Goal: Information Seeking & Learning: Check status

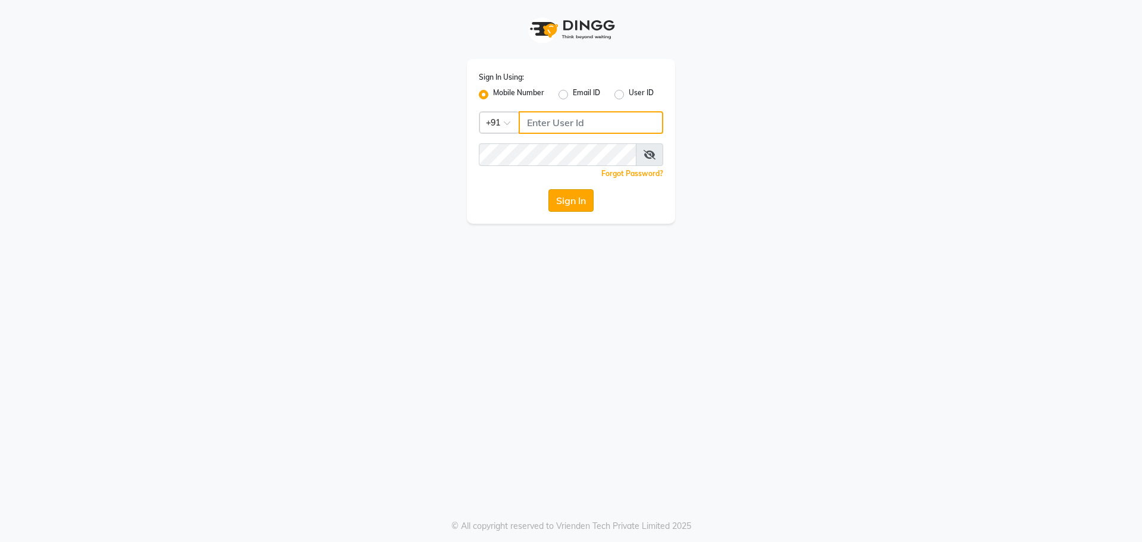
type input "6363161131"
click at [572, 206] on button "Sign In" at bounding box center [570, 200] width 45 height 23
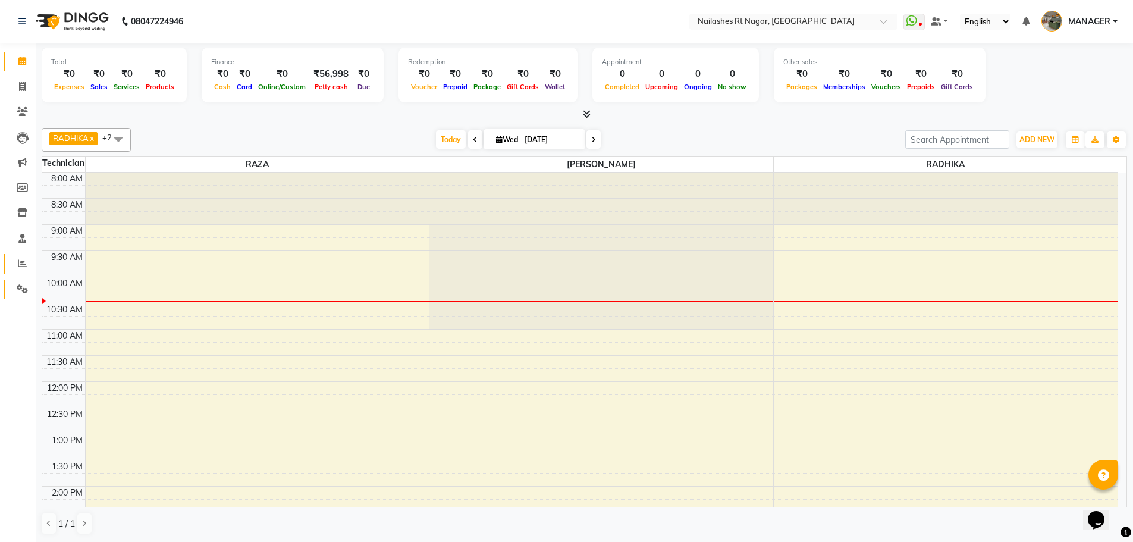
drag, startPoint x: 19, startPoint y: 269, endPoint x: 19, endPoint y: 279, distance: 10.1
drag, startPoint x: 19, startPoint y: 279, endPoint x: 24, endPoint y: 263, distance: 16.7
click at [24, 263] on icon at bounding box center [22, 263] width 9 height 9
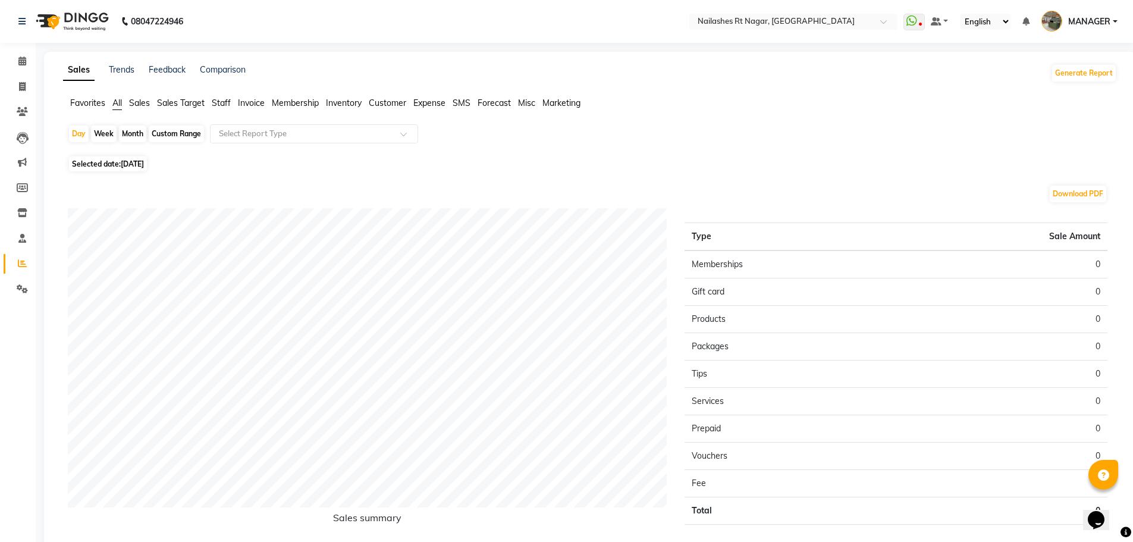
click at [221, 98] on span "Staff" at bounding box center [221, 103] width 19 height 11
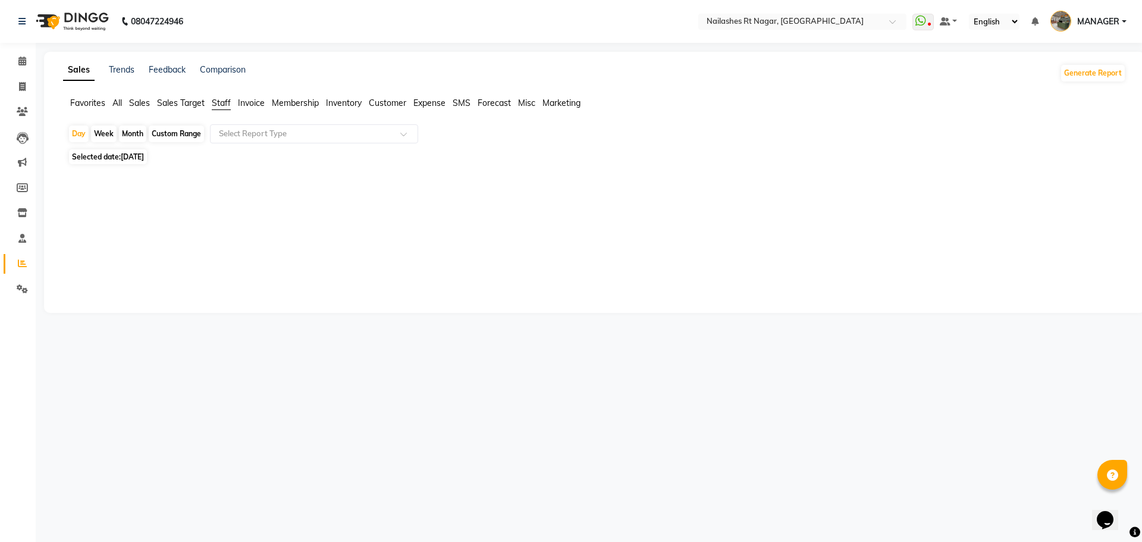
click at [139, 133] on div "Month" at bounding box center [132, 133] width 27 height 17
select select "9"
select select "2025"
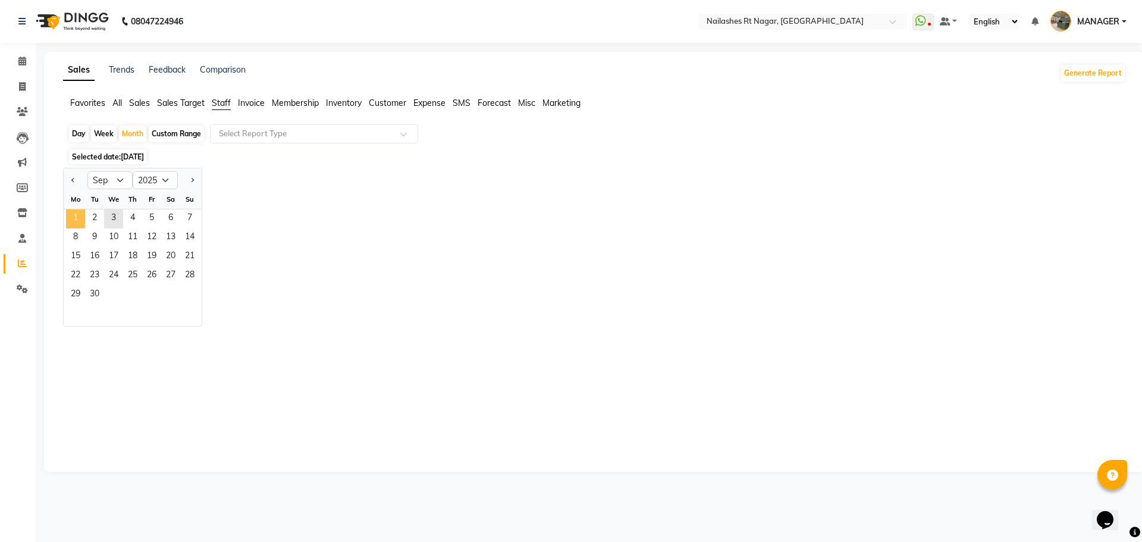
click at [69, 219] on span "1" at bounding box center [75, 218] width 19 height 19
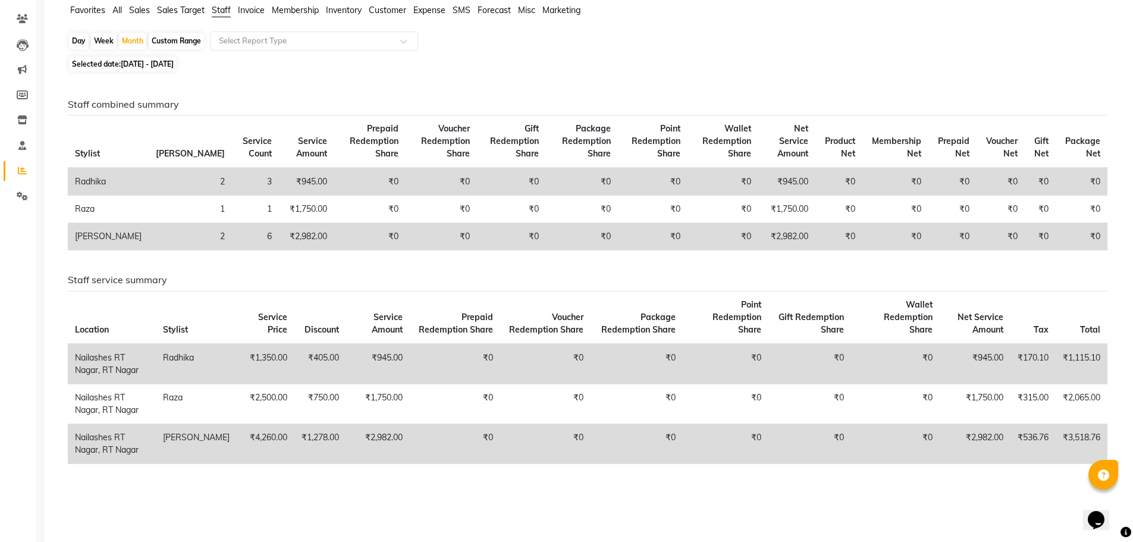
scroll to position [119, 0]
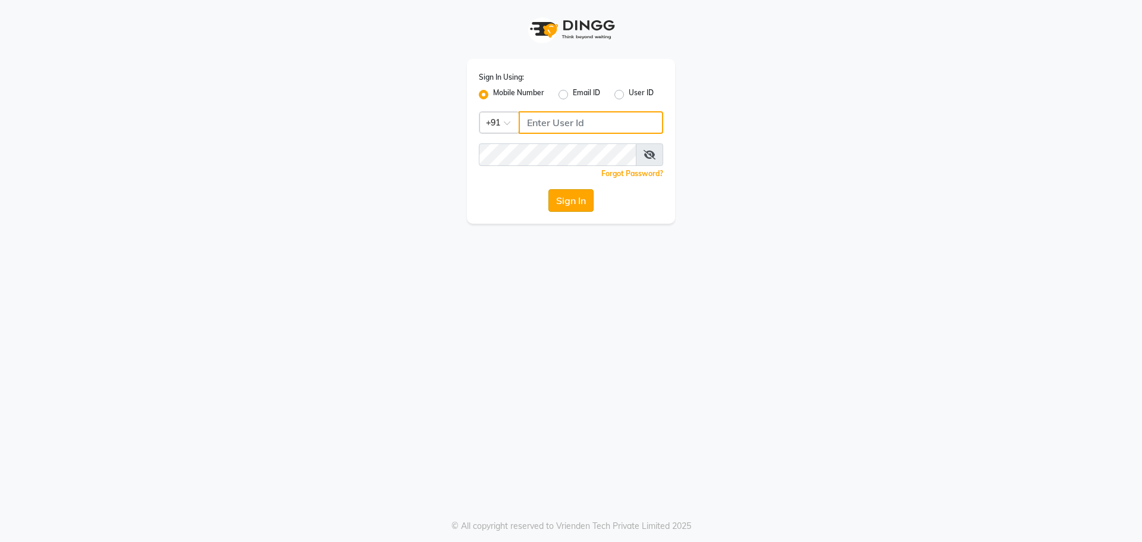
type input "6363161131"
click at [574, 204] on button "Sign In" at bounding box center [570, 200] width 45 height 23
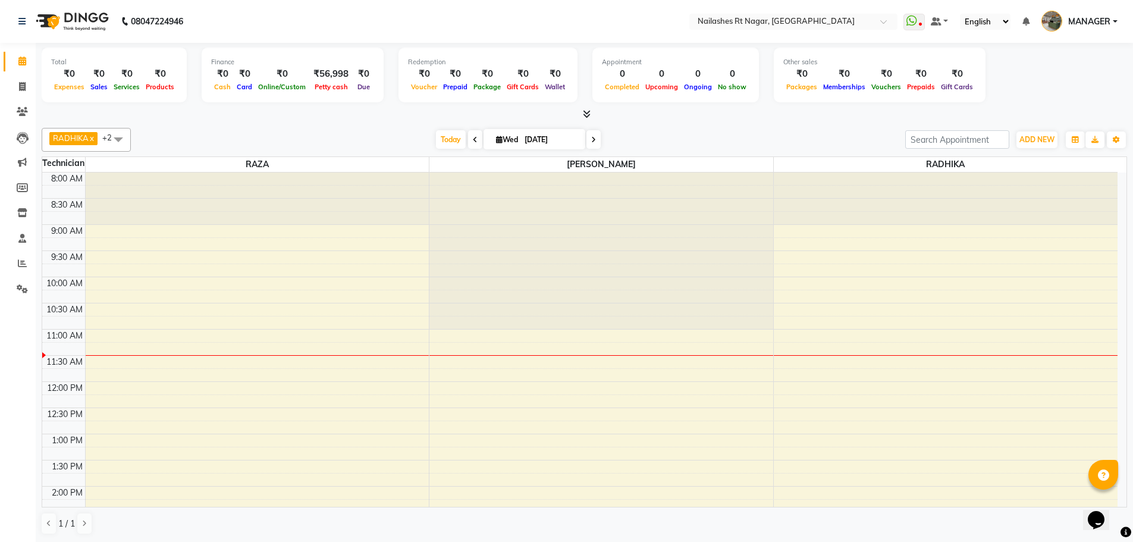
click at [244, 15] on nav "08047224946 Select Location × [GEOGRAPHIC_DATA] WhatsApp Status ✕ Status: Disco…" at bounding box center [566, 21] width 1133 height 43
click at [14, 57] on span at bounding box center [22, 62] width 21 height 14
click at [255, 24] on nav "08047224946 Select Location × [GEOGRAPHIC_DATA] WhatsApp Status ✕ Status: Disco…" at bounding box center [566, 21] width 1133 height 43
click at [178, 7] on b "08047224946" at bounding box center [157, 21] width 52 height 33
drag, startPoint x: 213, startPoint y: 17, endPoint x: 114, endPoint y: 21, distance: 99.4
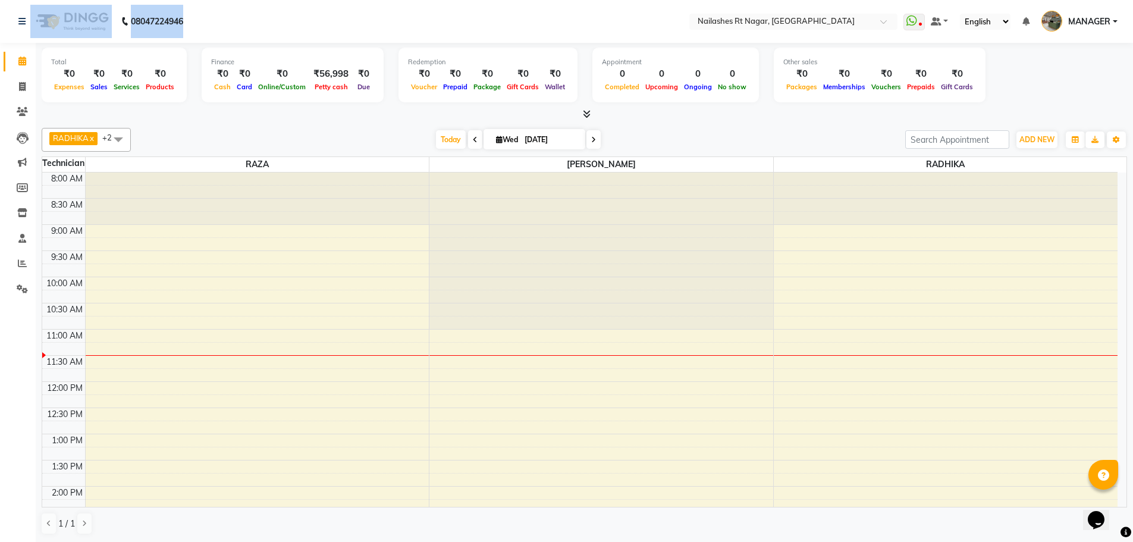
click at [114, 21] on nav "[PHONE_NUMBER] Need Help? Call us on 08047224946 Select Location × [GEOGRAPHIC_…" at bounding box center [566, 21] width 1133 height 43
click at [299, 19] on nav "08047224946 Select Location × [GEOGRAPHIC_DATA] WhatsApp Status ✕ Status: Disco…" at bounding box center [566, 21] width 1133 height 43
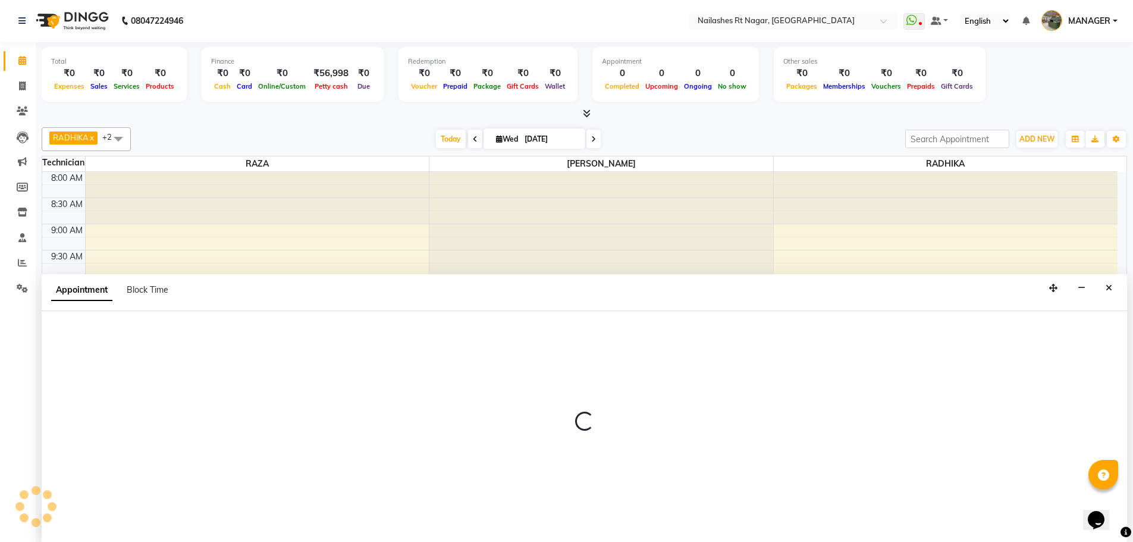
select select "86384"
select select "675"
select select "tentative"
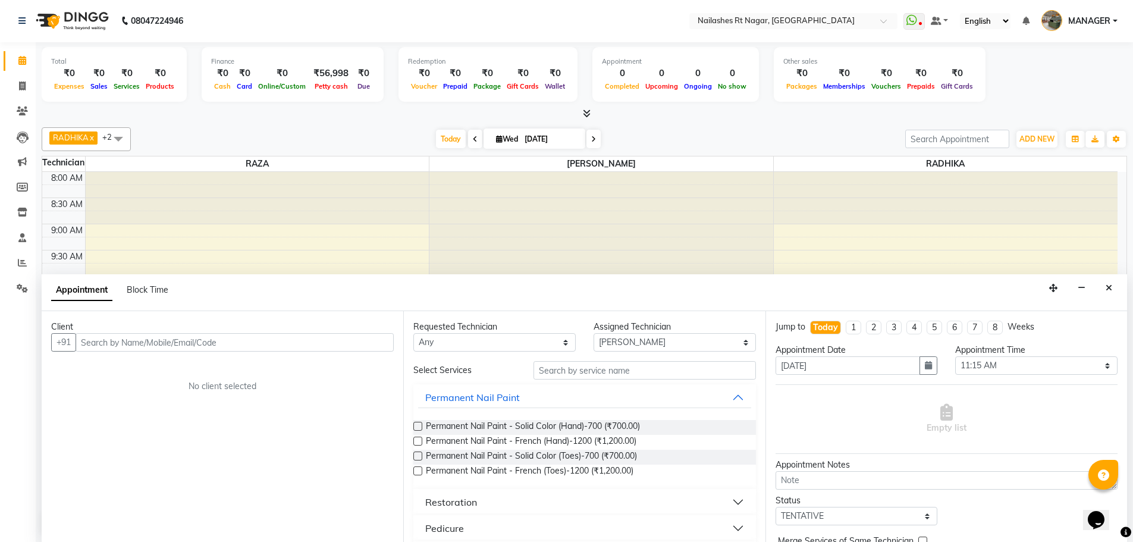
drag, startPoint x: 437, startPoint y: 345, endPoint x: 712, endPoint y: 121, distance: 355.4
click at [712, 121] on div "Total ₹0 Expenses ₹0 Sales ₹0 Services ₹0 Products Finance ₹0 Cash ₹0 Card ₹0 O…" at bounding box center [584, 291] width 1097 height 499
click at [676, 183] on div at bounding box center [601, 250] width 344 height 157
click at [1114, 285] on button "Close" at bounding box center [1108, 288] width 17 height 18
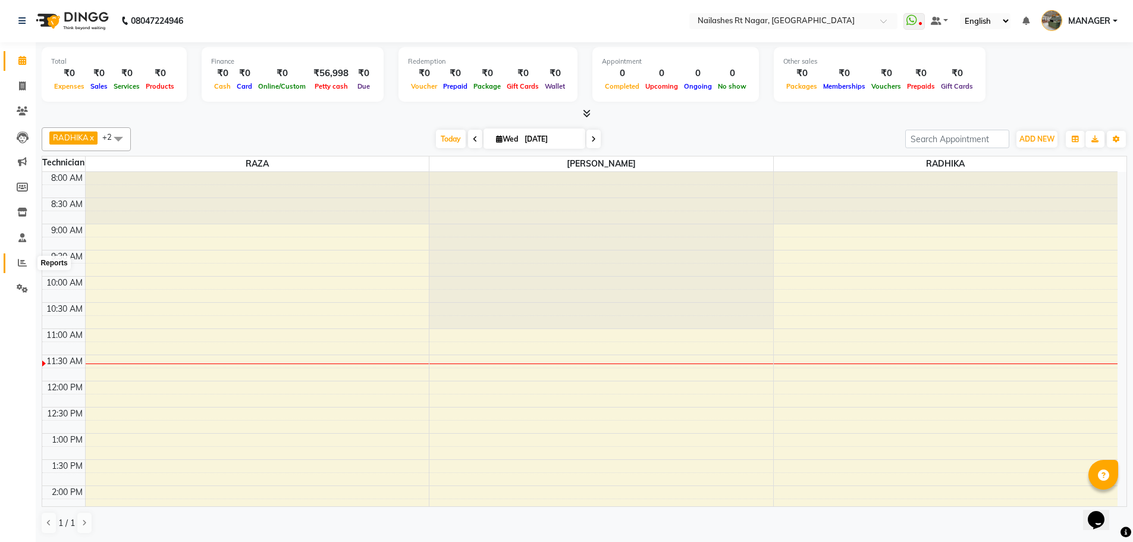
click at [24, 262] on icon at bounding box center [22, 262] width 9 height 9
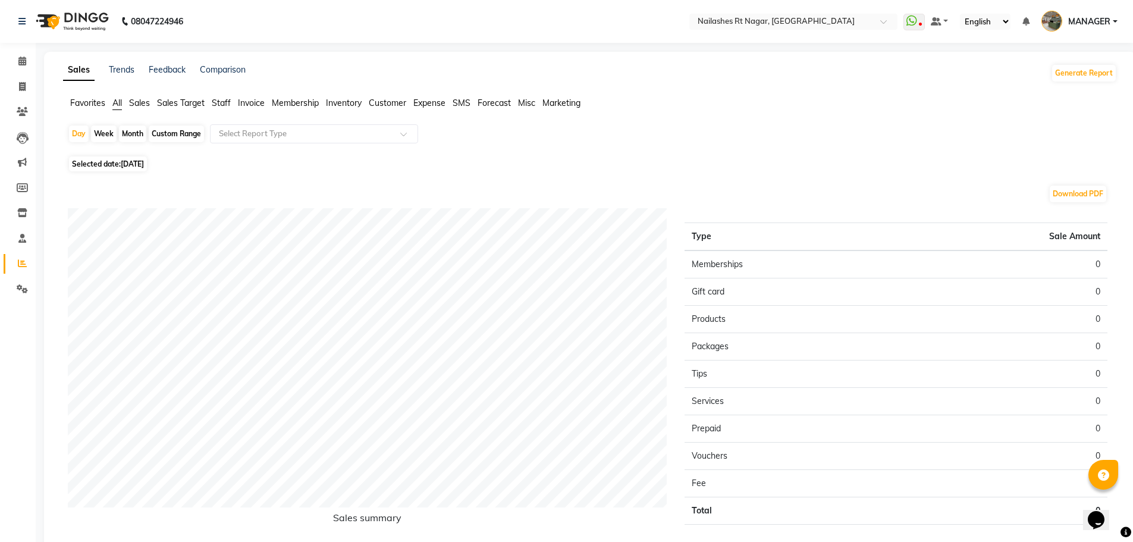
click at [140, 106] on span "Sales" at bounding box center [139, 103] width 21 height 11
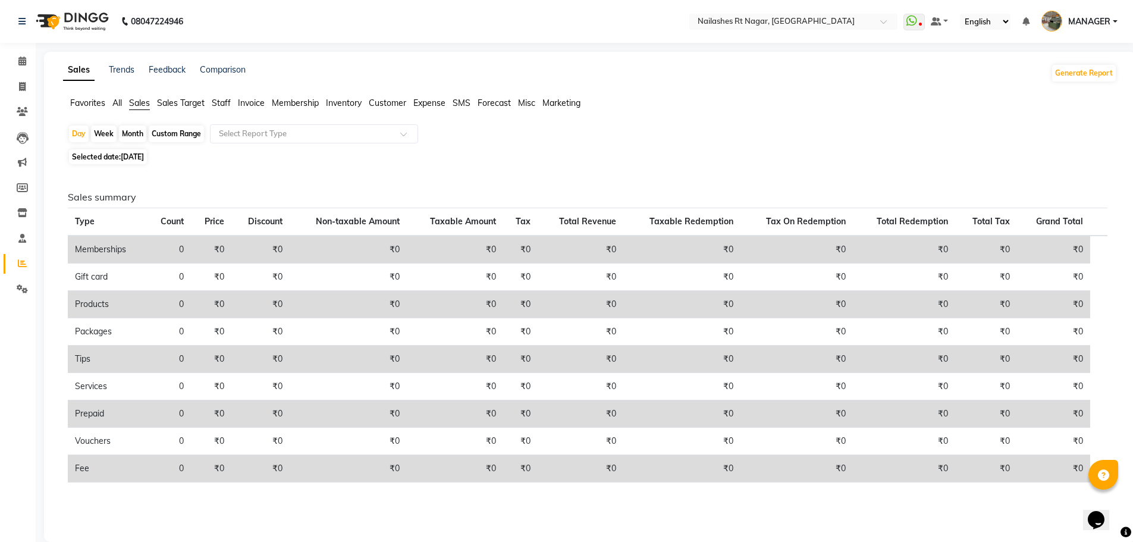
click at [131, 130] on div "Month" at bounding box center [132, 133] width 27 height 17
select select "9"
select select "2025"
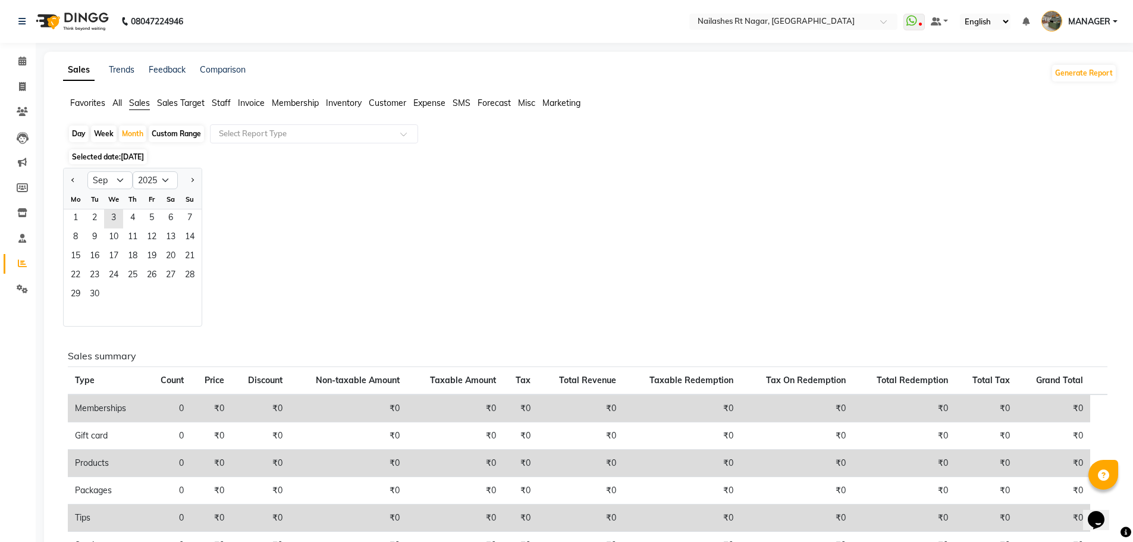
click at [65, 179] on div at bounding box center [76, 180] width 24 height 19
click at [77, 179] on button "Previous month" at bounding box center [73, 180] width 10 height 19
select select "8"
click at [147, 220] on span "1" at bounding box center [151, 218] width 19 height 19
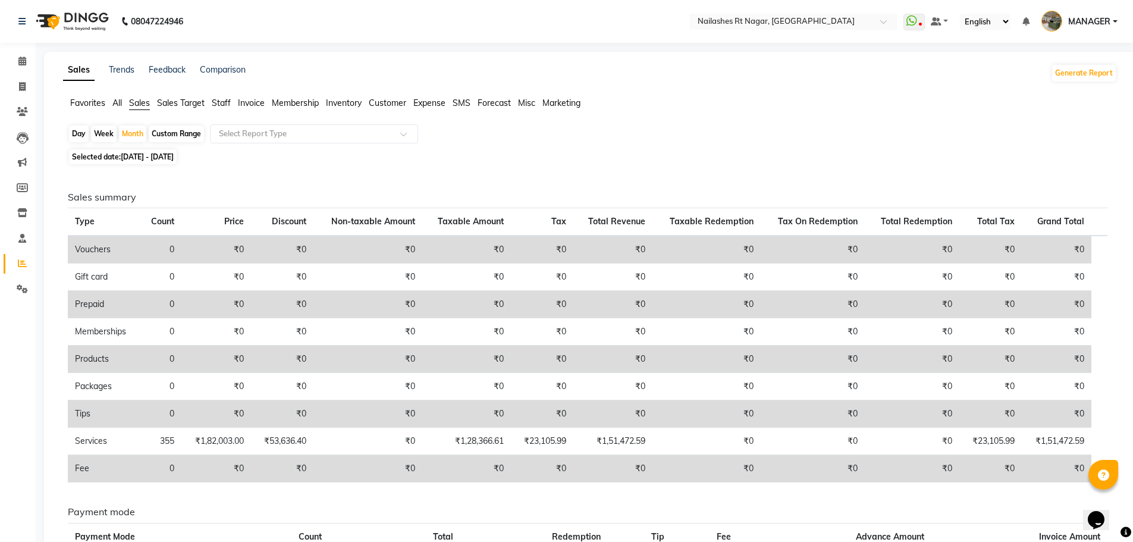
click at [139, 155] on span "[DATE] - [DATE]" at bounding box center [147, 156] width 53 height 9
select select "8"
select select "2025"
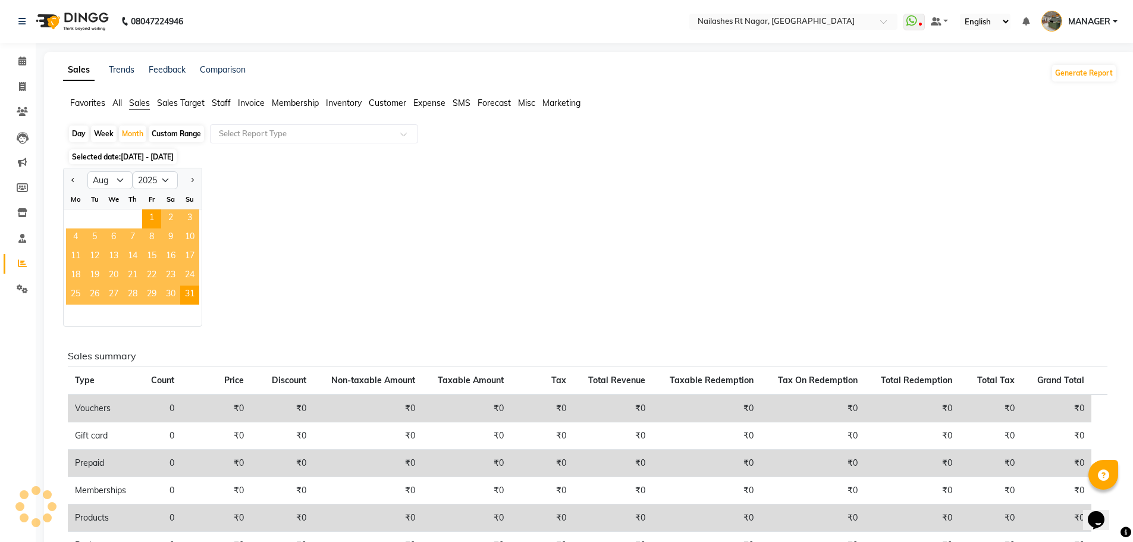
click at [186, 272] on span "24" at bounding box center [189, 275] width 19 height 19
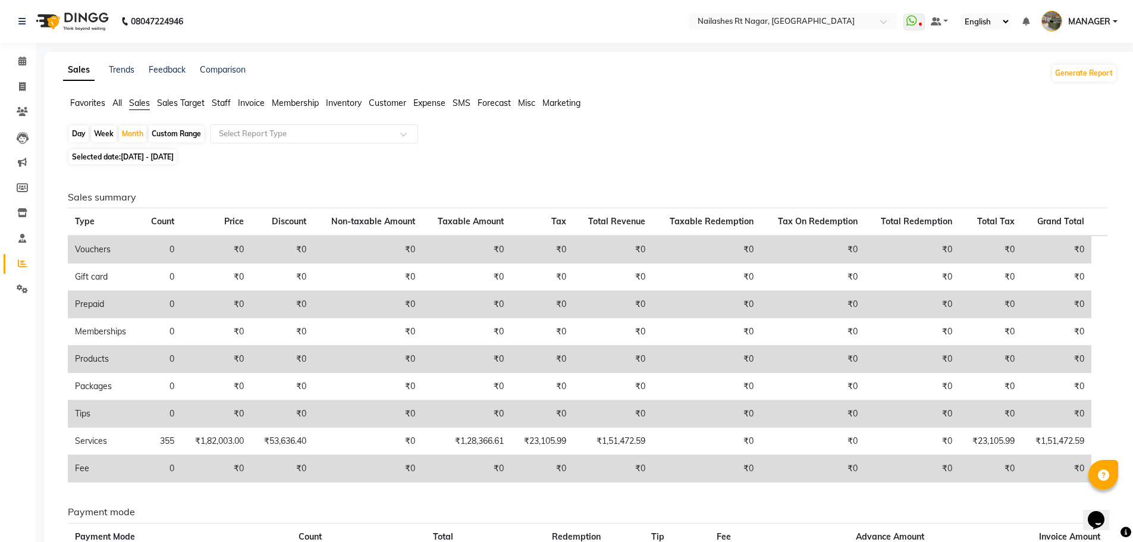
click at [157, 162] on span "Selected date: [DATE] - [DATE]" at bounding box center [123, 156] width 108 height 15
select select "8"
select select "2025"
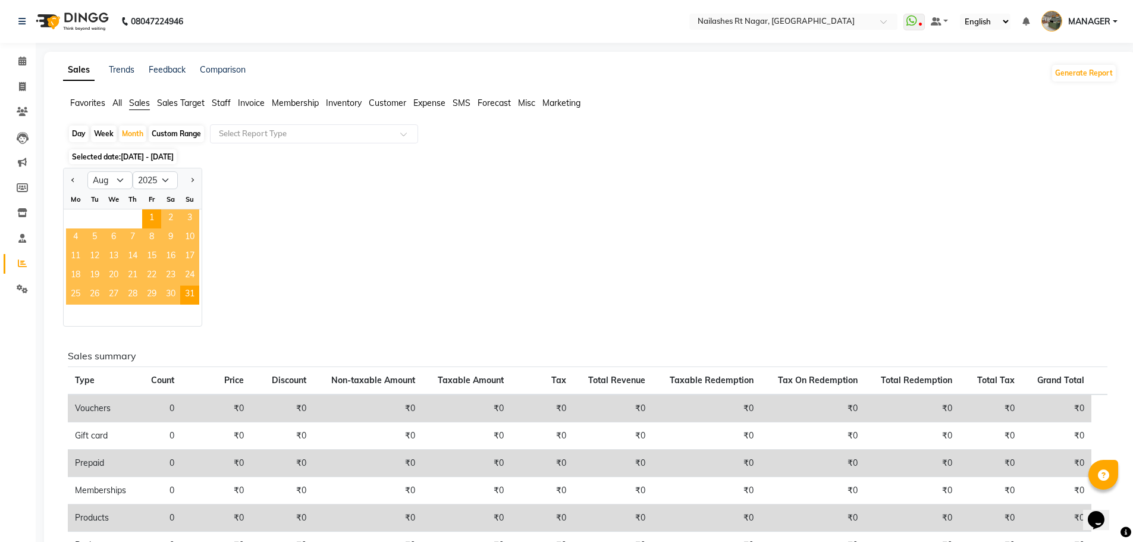
click at [175, 130] on div "Custom Range" at bounding box center [176, 133] width 55 height 17
select select "8"
select select "2025"
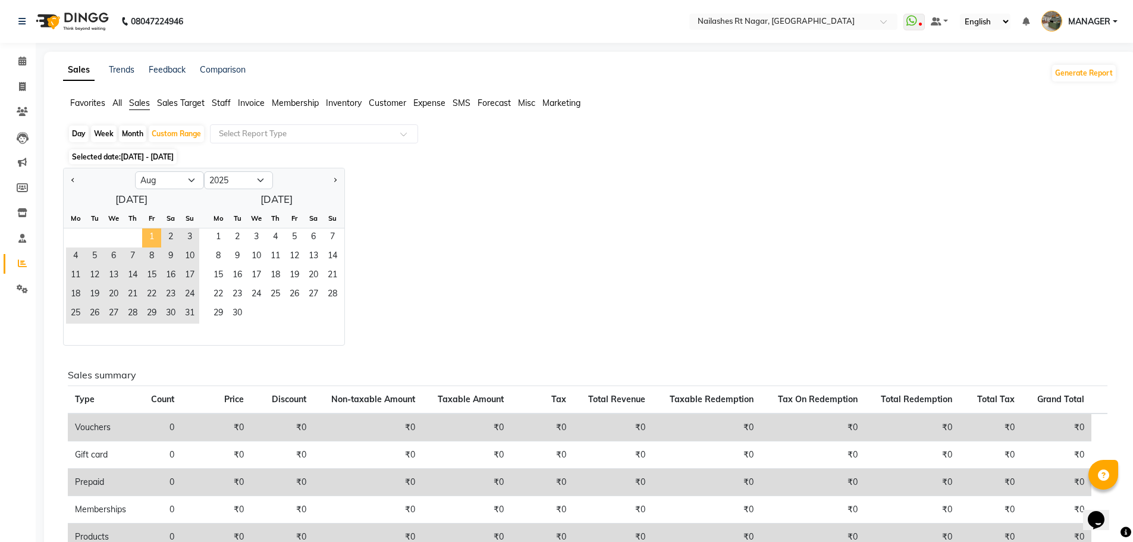
click at [147, 237] on span "1" at bounding box center [151, 237] width 19 height 19
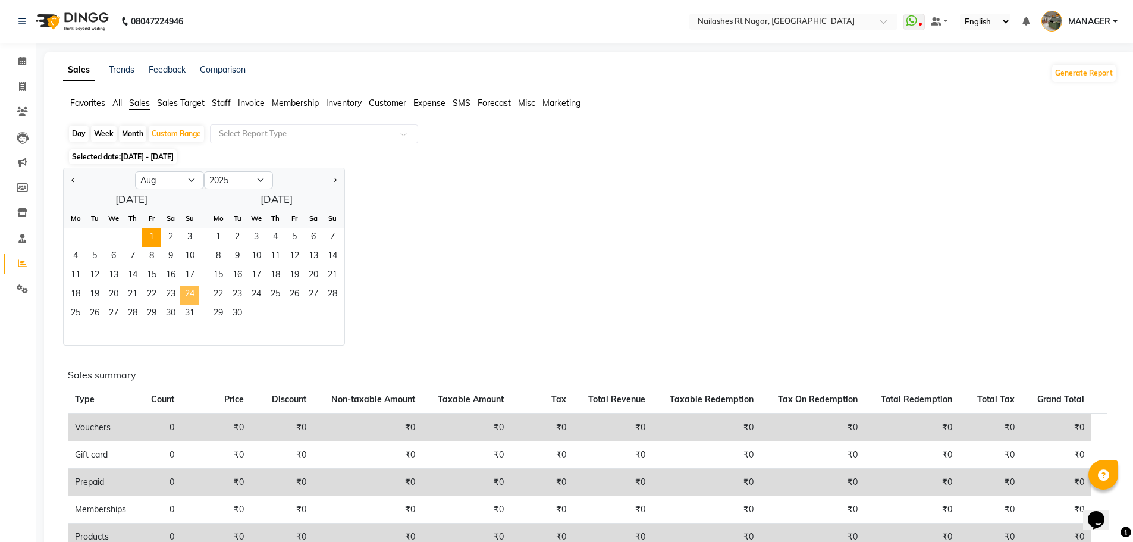
click at [185, 289] on span "24" at bounding box center [189, 294] width 19 height 19
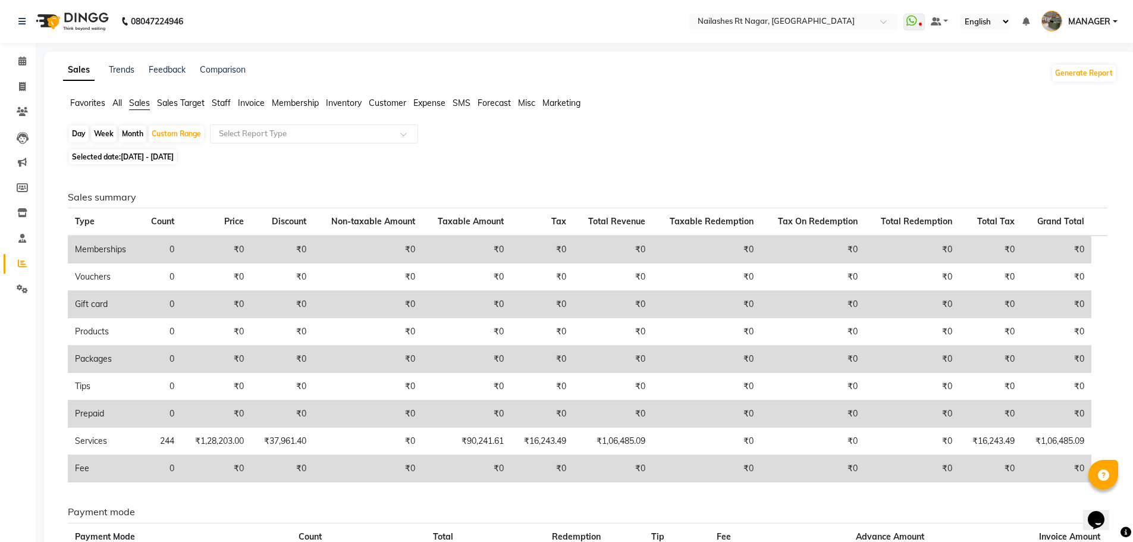
click at [165, 150] on span "Selected date: [DATE] - [DATE]" at bounding box center [123, 156] width 108 height 15
select select "8"
select select "2025"
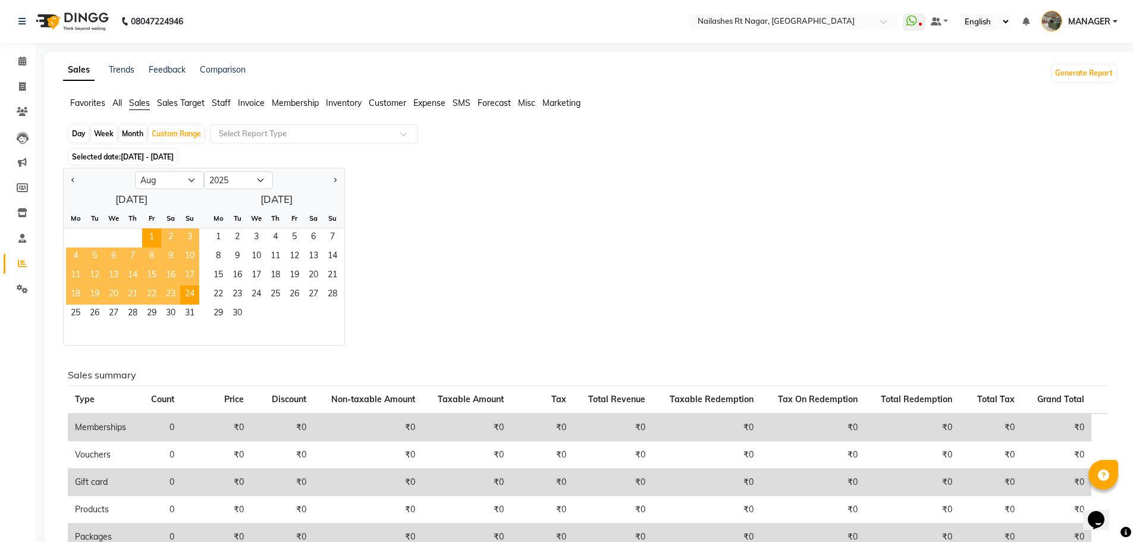
click at [193, 274] on span "17" at bounding box center [189, 275] width 19 height 19
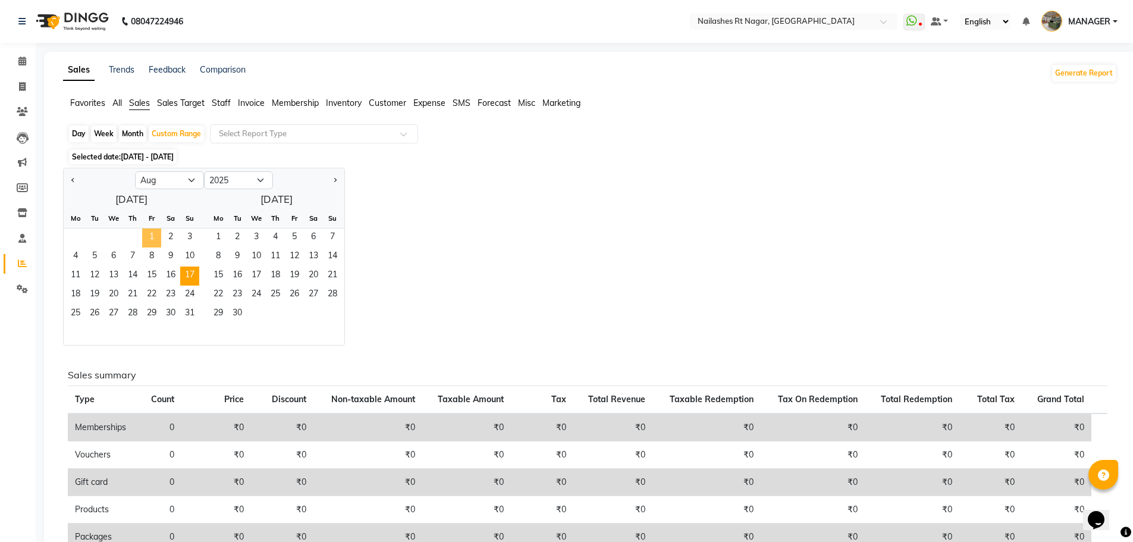
click at [149, 238] on span "1" at bounding box center [151, 237] width 19 height 19
click at [192, 275] on span "17" at bounding box center [189, 275] width 19 height 19
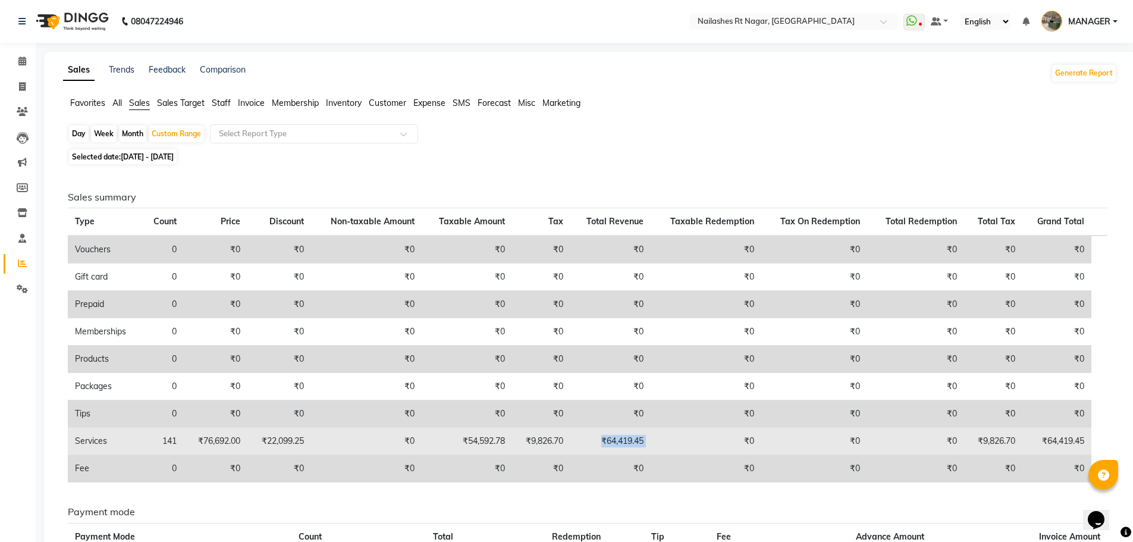
drag, startPoint x: 603, startPoint y: 442, endPoint x: 705, endPoint y: 445, distance: 101.7
click at [705, 445] on tr "Services 141 ₹76,692.00 ₹22,099.25 ₹0 ₹54,592.78 ₹9,826.70 ₹64,419.45 ₹0 ₹0 ₹0 …" at bounding box center [587, 441] width 1039 height 27
click at [651, 446] on td "₹64,419.45" at bounding box center [610, 441] width 80 height 27
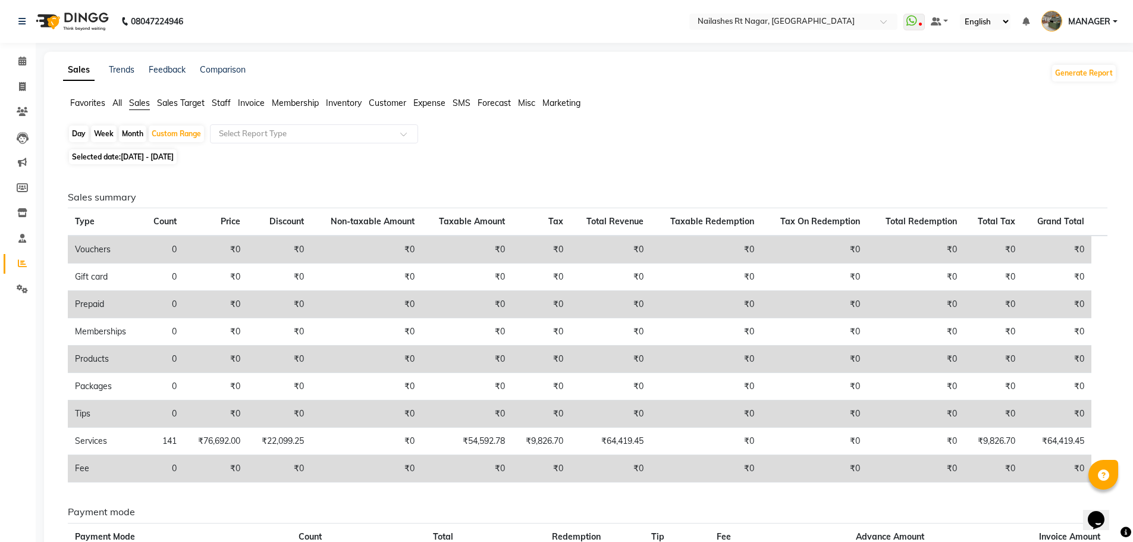
click at [174, 160] on span "[DATE] - [DATE]" at bounding box center [147, 156] width 53 height 9
select select "8"
select select "2025"
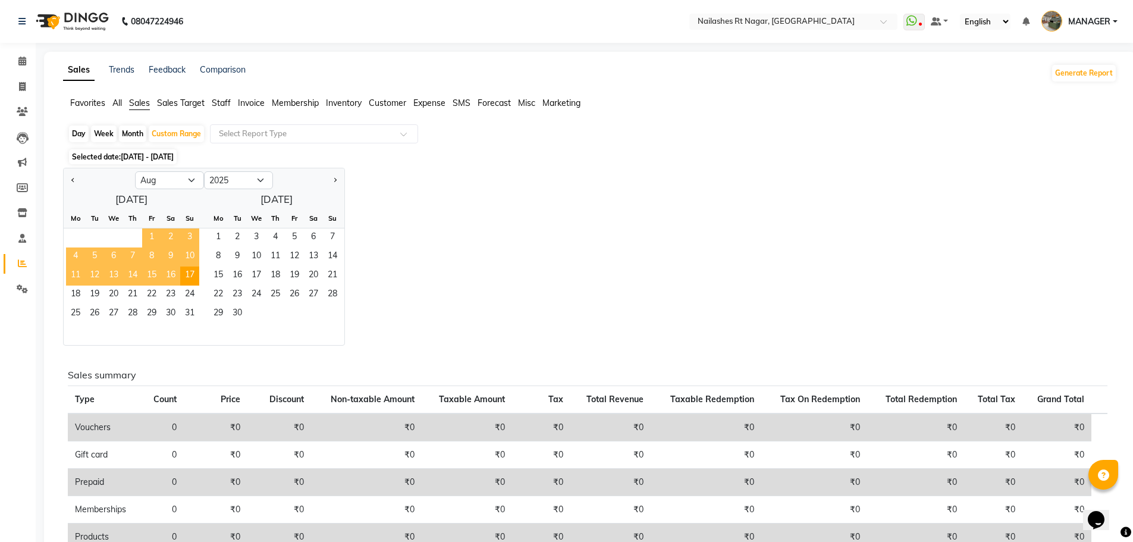
click at [150, 236] on span "1" at bounding box center [151, 237] width 19 height 19
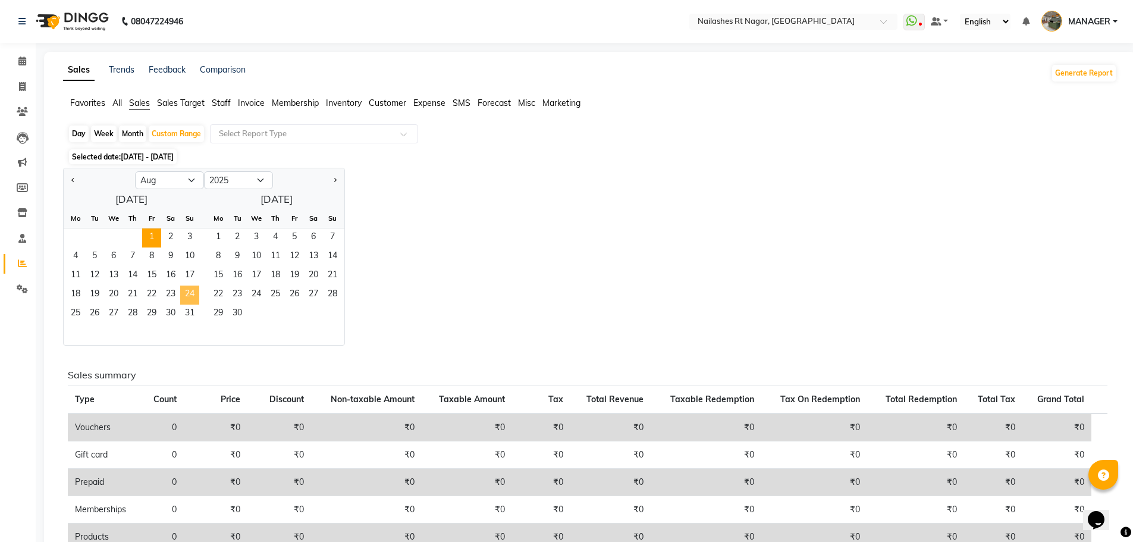
click at [186, 296] on span "24" at bounding box center [189, 294] width 19 height 19
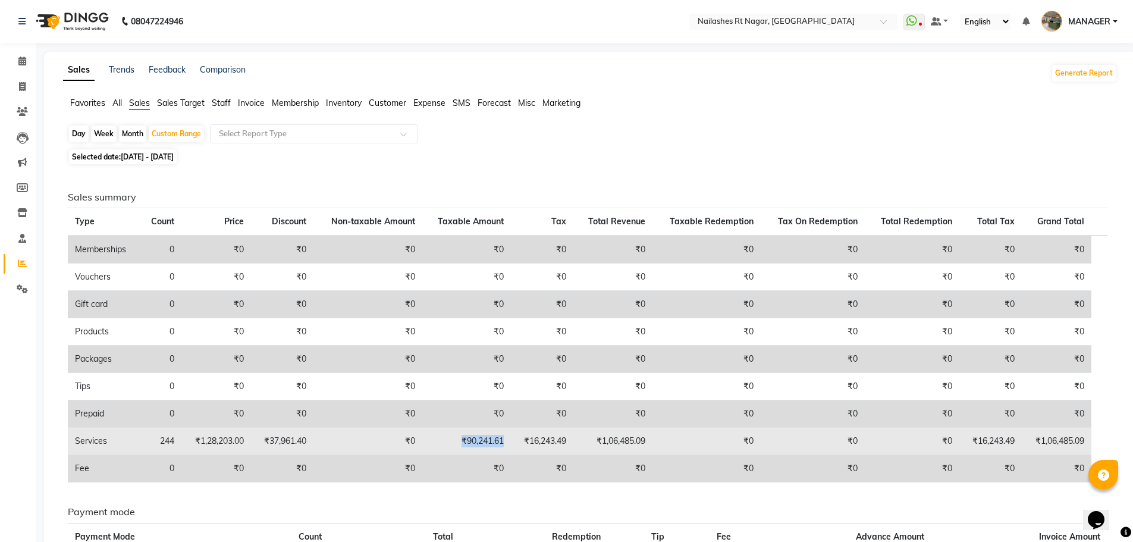
drag, startPoint x: 460, startPoint y: 442, endPoint x: 511, endPoint y: 438, distance: 51.4
click at [511, 438] on td "₹90,241.61" at bounding box center [466, 441] width 89 height 27
click at [526, 450] on td "₹16,243.49" at bounding box center [542, 441] width 62 height 27
drag, startPoint x: 595, startPoint y: 442, endPoint x: 651, endPoint y: 440, distance: 55.9
click at [644, 441] on td "₹1,06,485.09" at bounding box center [612, 441] width 79 height 27
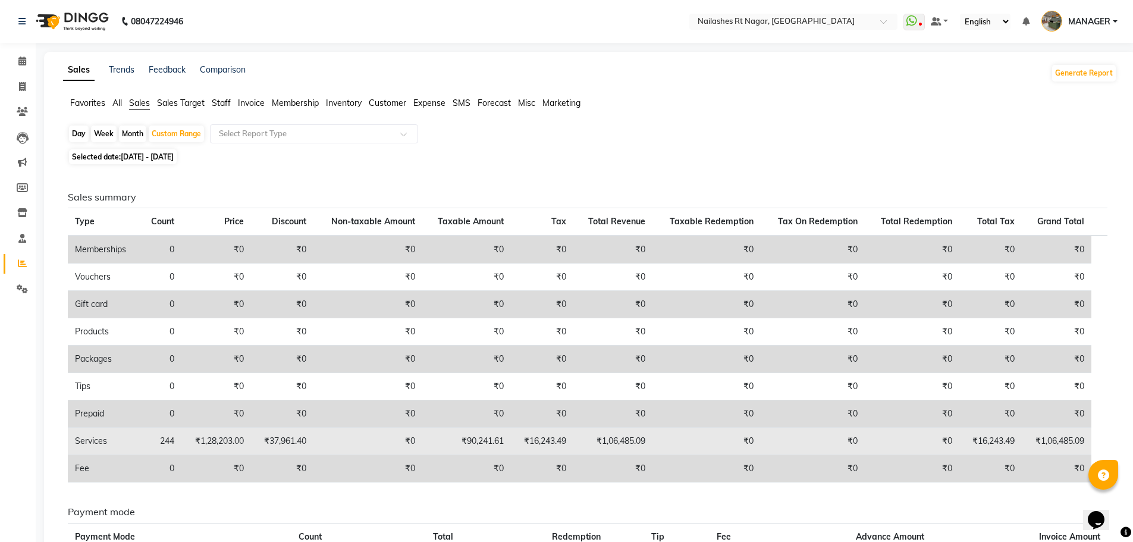
click at [662, 440] on td "₹0" at bounding box center [706, 441] width 108 height 27
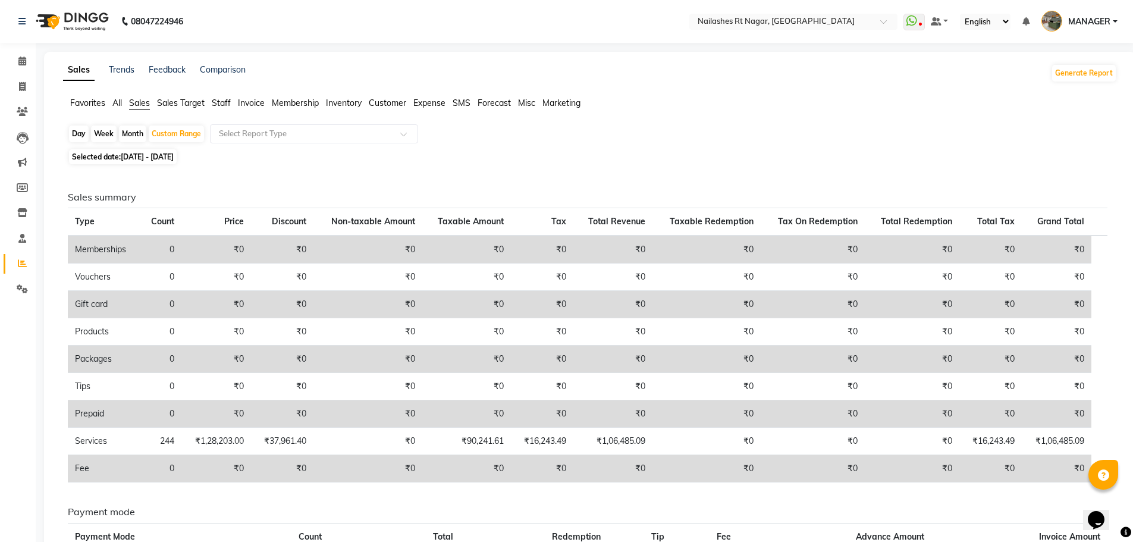
click at [174, 157] on span "[DATE] - [DATE]" at bounding box center [147, 156] width 53 height 9
select select "8"
select select "2025"
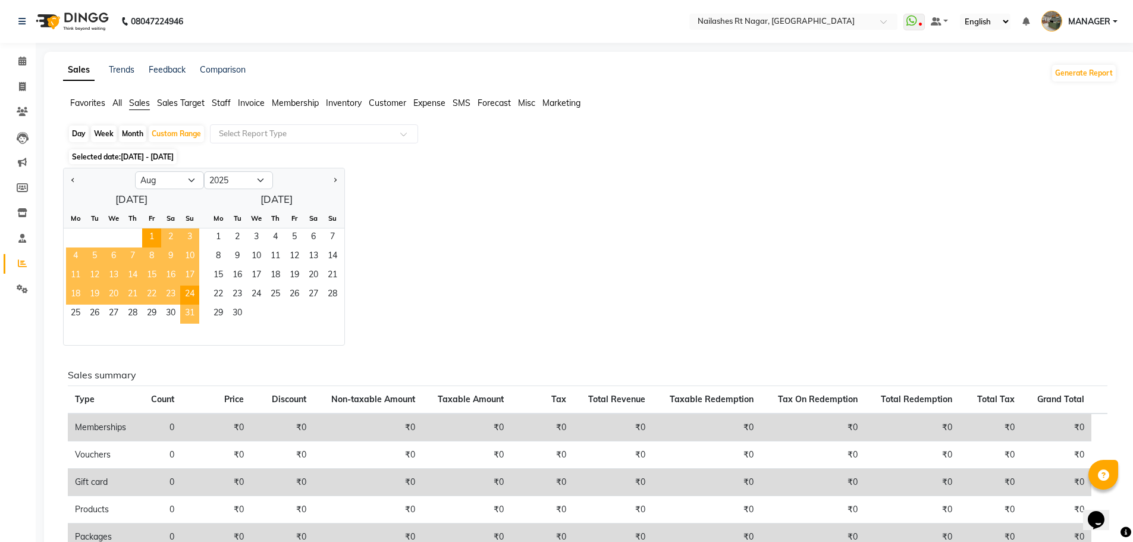
click at [190, 310] on span "31" at bounding box center [189, 313] width 19 height 19
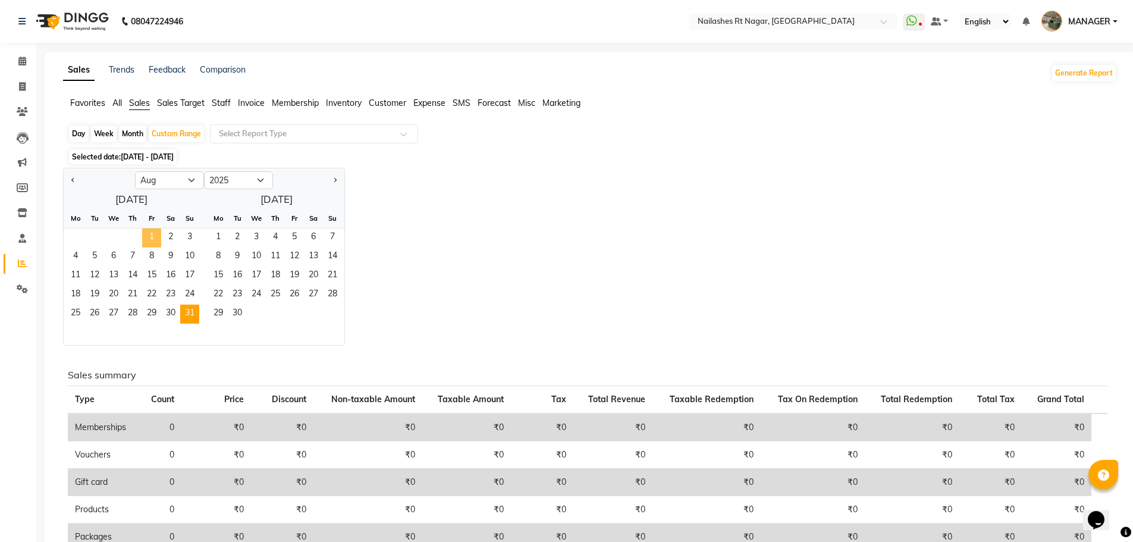
click at [145, 228] on span "1" at bounding box center [151, 237] width 19 height 19
click at [189, 315] on span "31" at bounding box center [189, 313] width 19 height 19
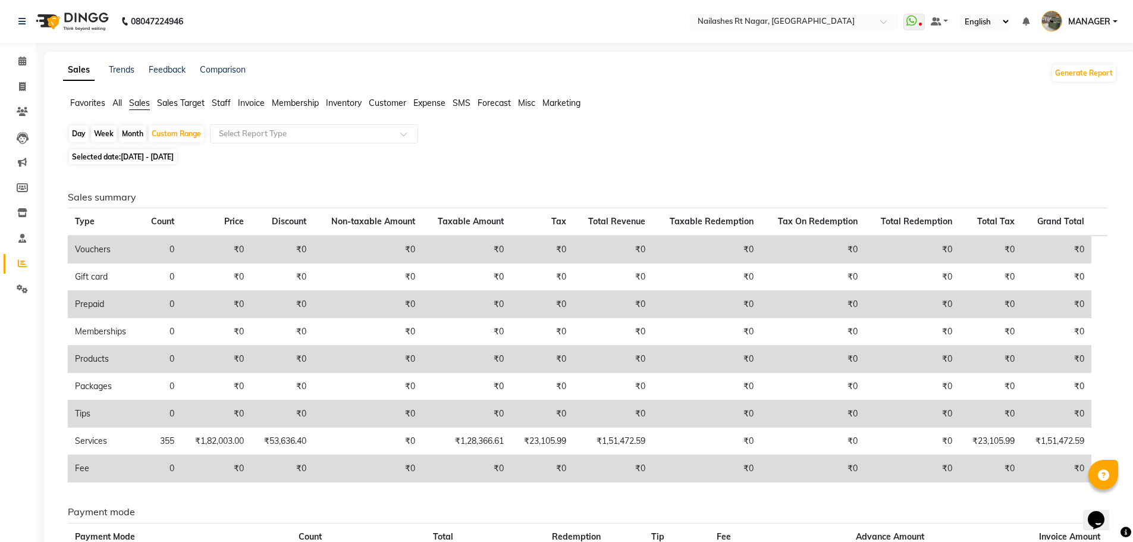
drag, startPoint x: 696, startPoint y: 193, endPoint x: 637, endPoint y: 175, distance: 61.5
click at [694, 193] on h6 "Sales summary" at bounding box center [587, 196] width 1039 height 11
click at [76, 131] on div "Day" at bounding box center [79, 133] width 20 height 17
select select "8"
select select "2025"
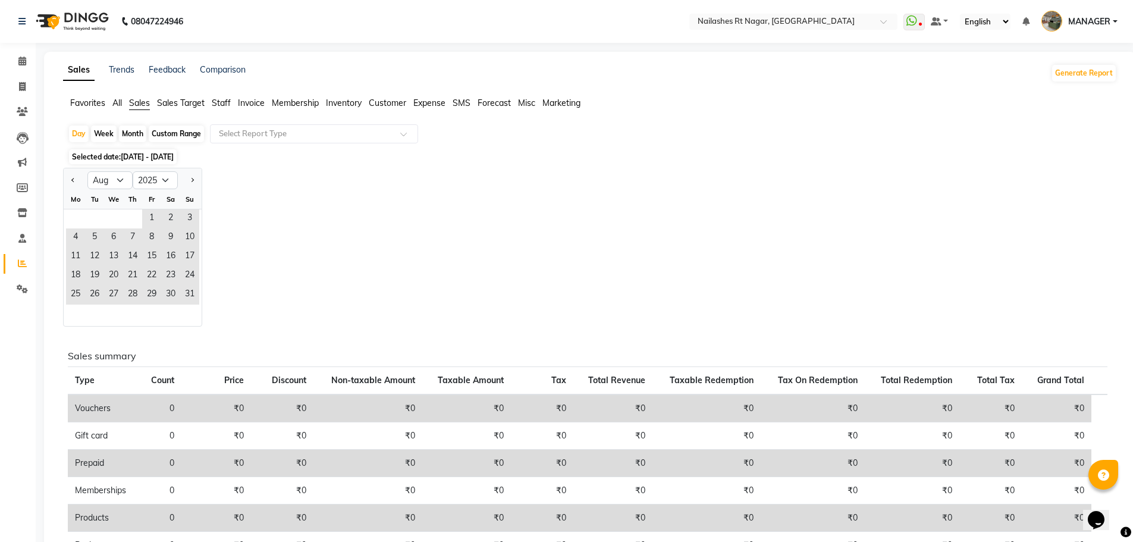
click at [297, 213] on div "Jan Feb Mar Apr May Jun [DATE] Aug Sep Oct Nov [DATE] 2016 2017 2018 2019 2020 …" at bounding box center [590, 247] width 1054 height 159
click at [117, 103] on span "All" at bounding box center [117, 103] width 10 height 11
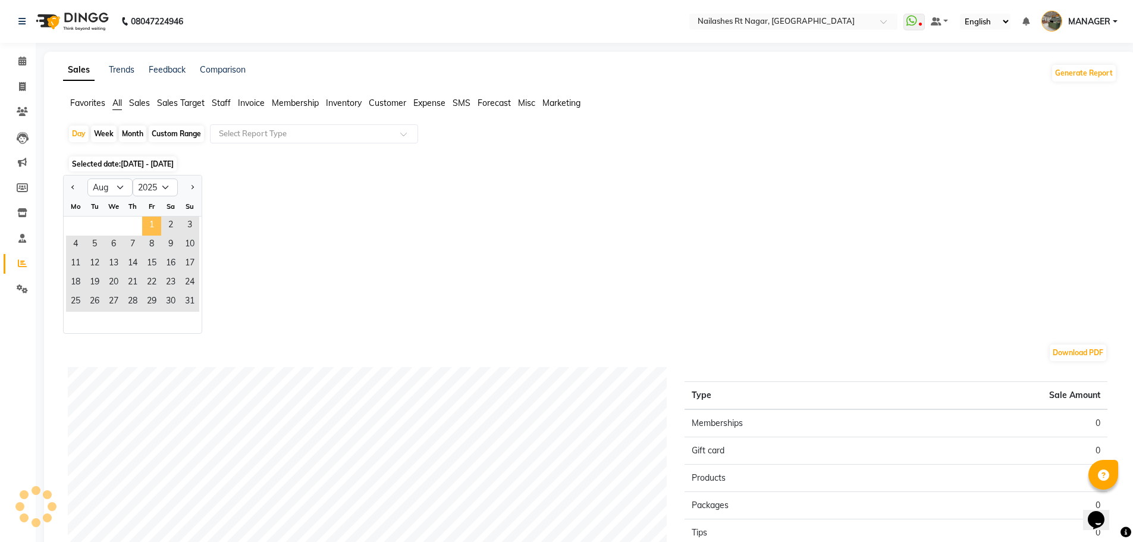
click at [152, 227] on span "1" at bounding box center [151, 225] width 19 height 19
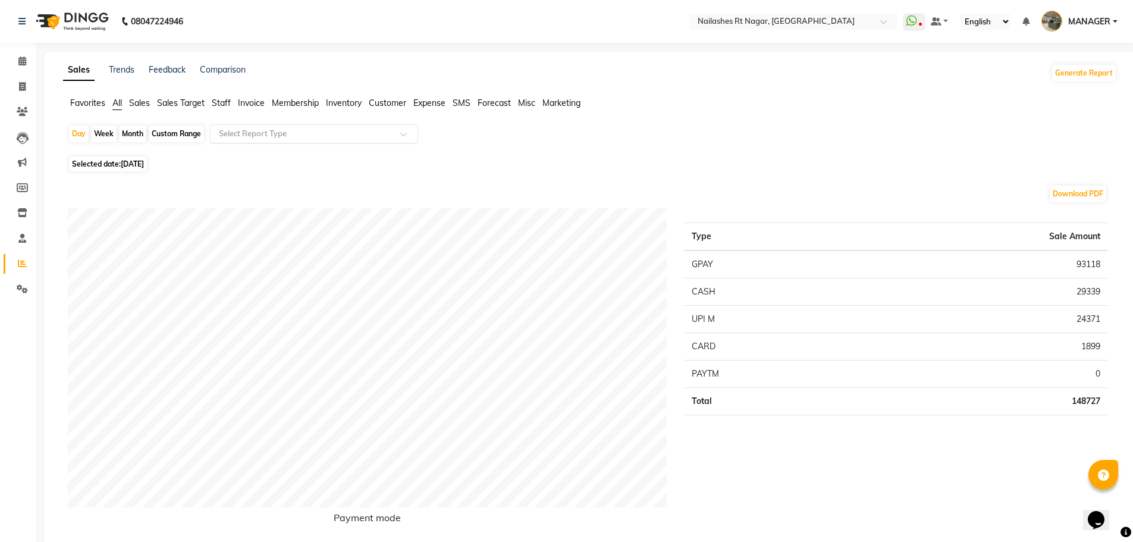
click at [291, 134] on input "text" at bounding box center [301, 134] width 171 height 12
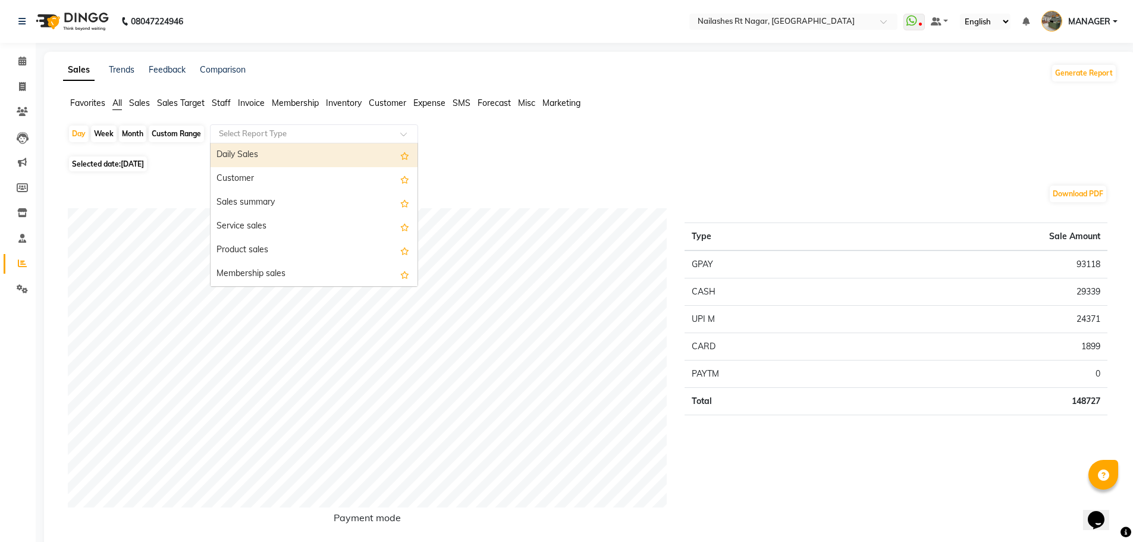
click at [297, 150] on div "Daily Sales" at bounding box center [314, 155] width 207 height 24
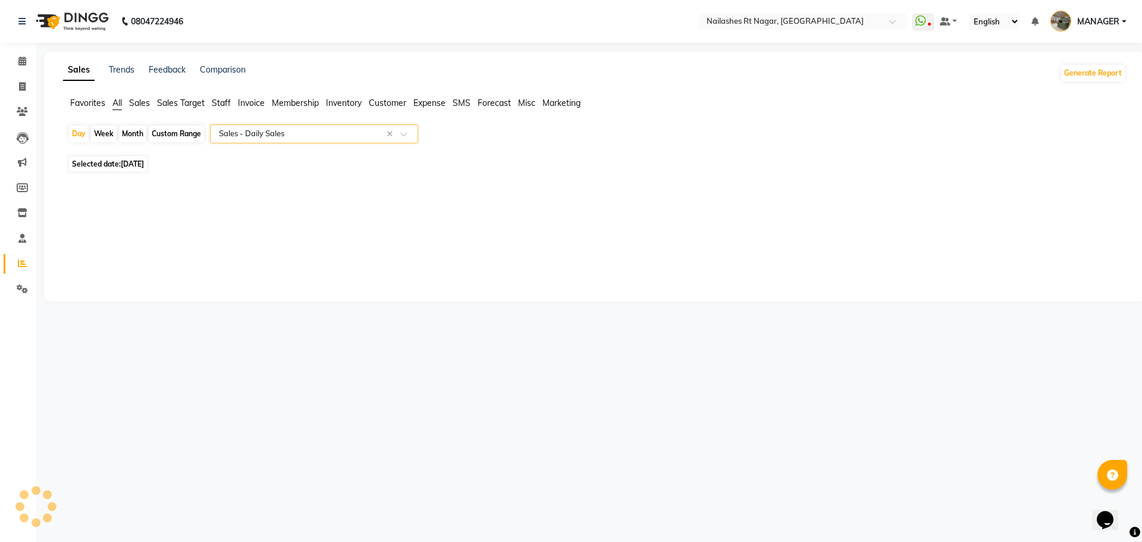
select select "full_report"
select select "csv"
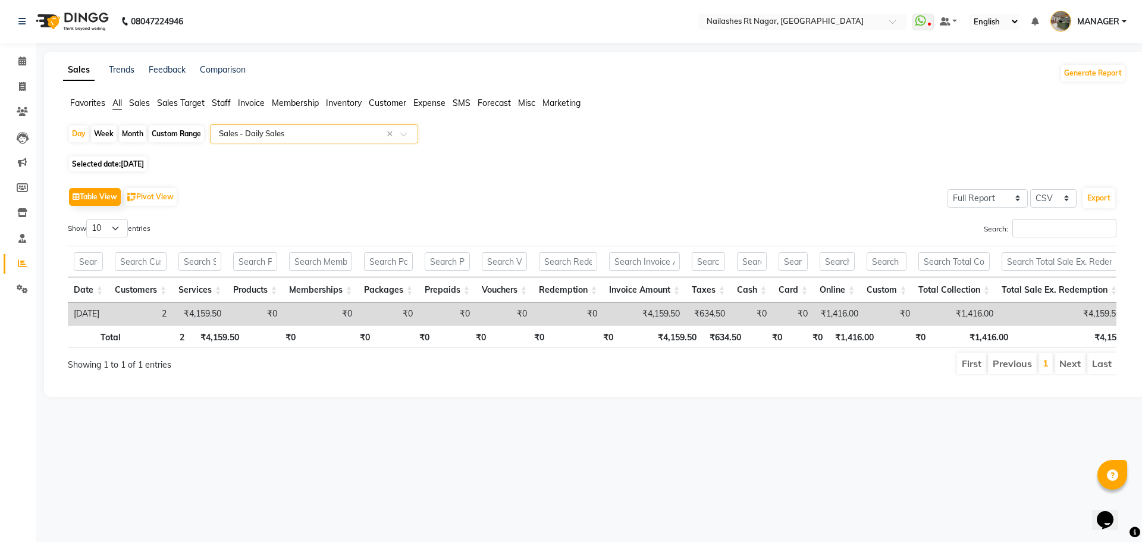
click at [131, 159] on span "[DATE]" at bounding box center [132, 163] width 23 height 9
select select "8"
select select "2025"
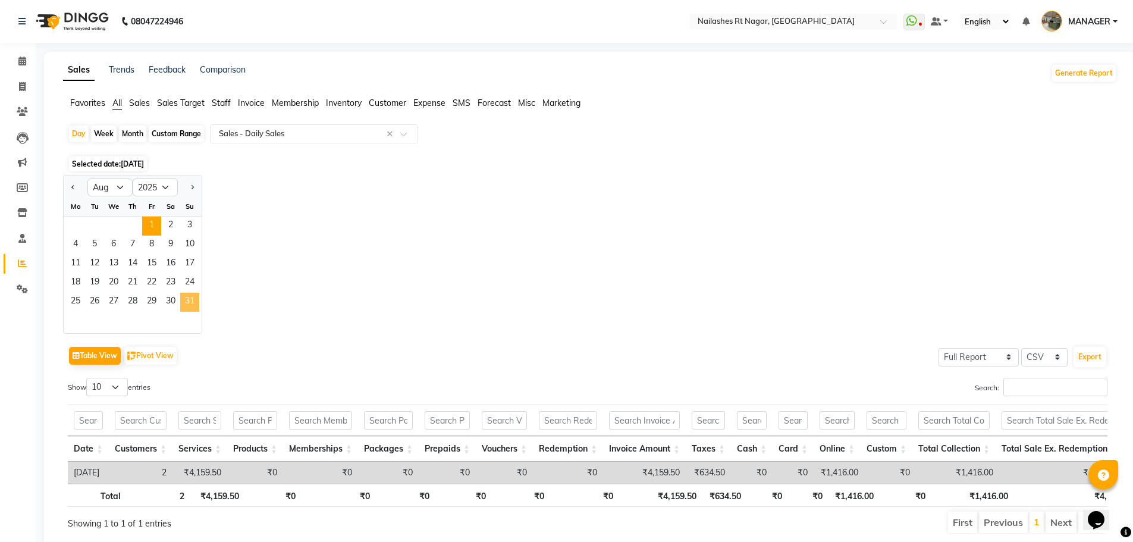
click at [185, 294] on span "31" at bounding box center [189, 302] width 19 height 19
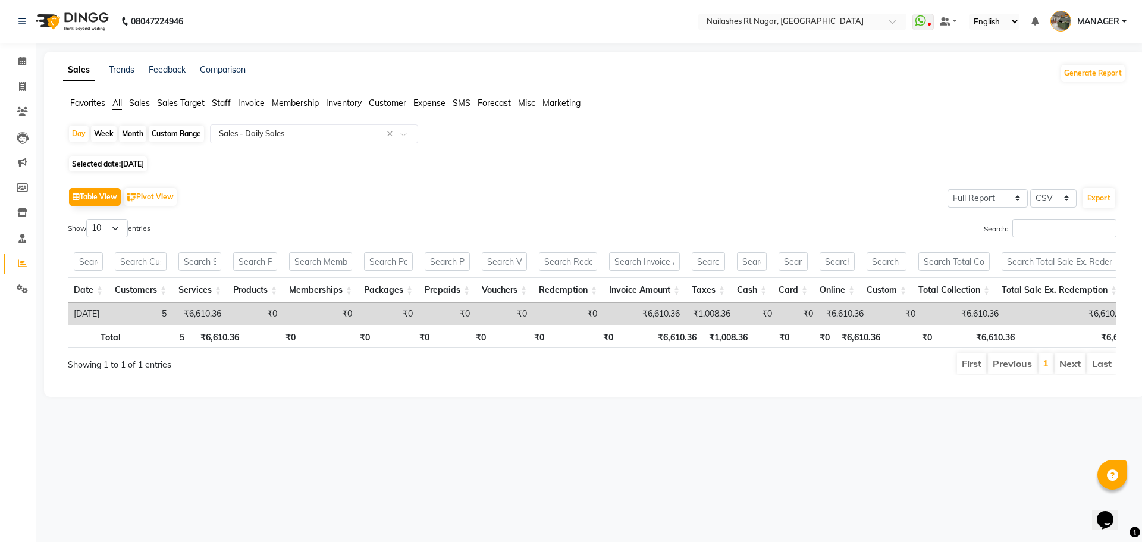
click at [130, 133] on div "Month" at bounding box center [132, 133] width 27 height 17
select select "8"
select select "2025"
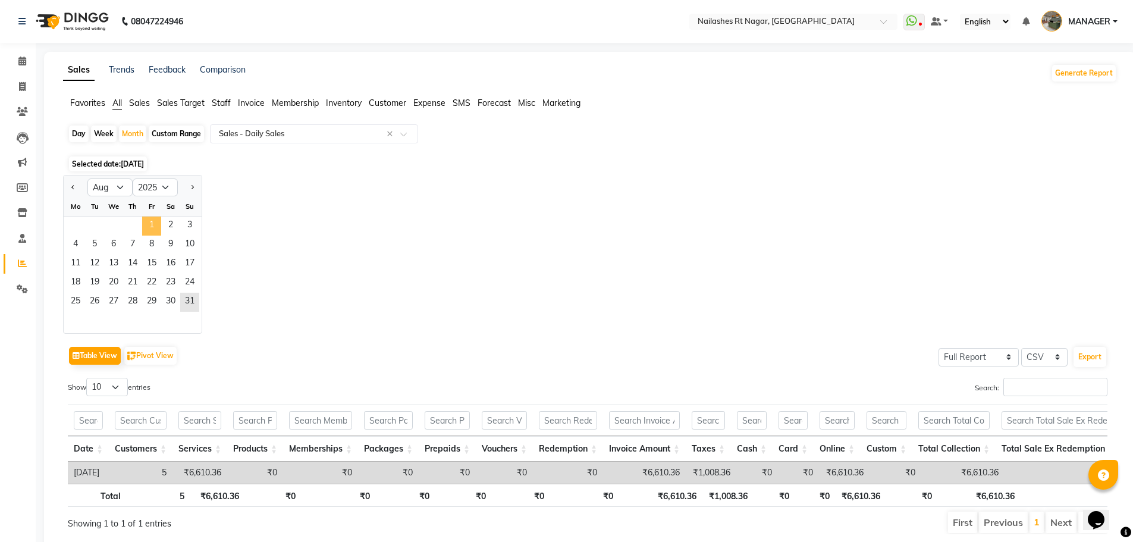
click at [151, 225] on span "1" at bounding box center [151, 225] width 19 height 19
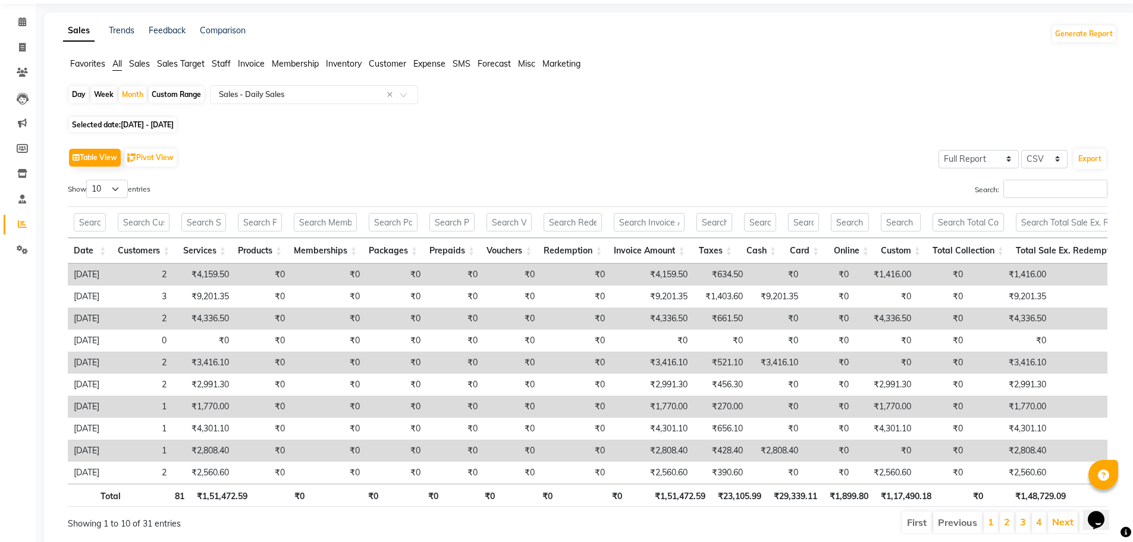
scroll to position [89, 0]
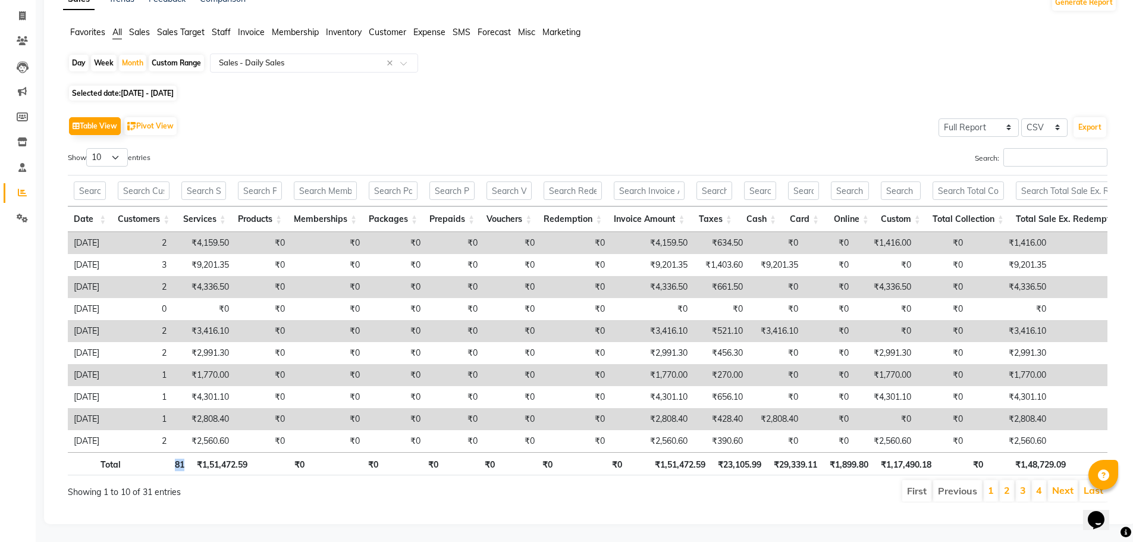
drag, startPoint x: 166, startPoint y: 454, endPoint x: 196, endPoint y: 453, distance: 29.8
click at [196, 453] on tr "Total 81 ₹1,51,472.59 ₹0 ₹0 ₹0 ₹0 ₹0 ₹0 ₹1,51,472.59 ₹23,105.99 ₹29,339.11 ₹1,8…" at bounding box center [1141, 463] width 2147 height 23
click at [213, 469] on div "Total 81 ₹1,51,472.59 ₹0 ₹0 ₹0 ₹0 ₹0 ₹0 ₹1,51,472.59 ₹23,105.99 ₹29,339.11 ₹1,8…" at bounding box center [587, 465] width 1039 height 27
click at [800, 104] on div "Table View Pivot View Select Full Report Filtered Report Select CSV PDF Export …" at bounding box center [587, 308] width 1058 height 408
click at [480, 114] on div "Table View Pivot View Select Full Report Filtered Report Select CSV PDF Export" at bounding box center [587, 126] width 1039 height 25
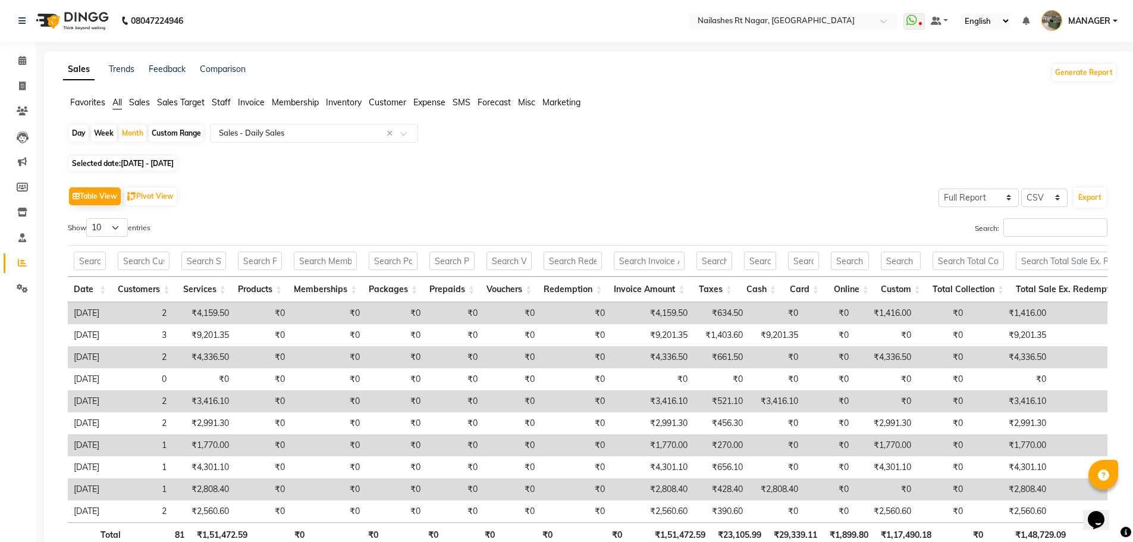
scroll to position [0, 0]
click at [31, 67] on span at bounding box center [22, 62] width 21 height 14
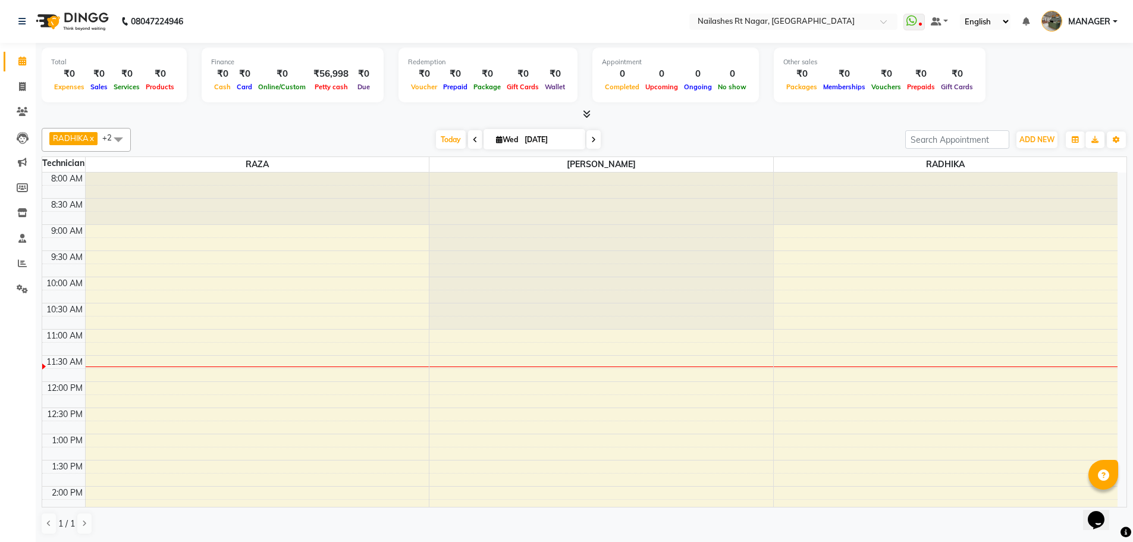
click at [360, 136] on div "[DATE] [DATE]" at bounding box center [518, 140] width 762 height 18
click at [695, 136] on div "[DATE] [DATE]" at bounding box center [518, 140] width 762 height 18
click at [1056, 102] on div "Total ₹0 Expenses ₹0 Sales ₹0 Services ₹0 Products Finance ₹0 Cash ₹0 Card ₹0 O…" at bounding box center [584, 77] width 1085 height 58
click at [209, 20] on nav "08047224946 Select Location × [GEOGRAPHIC_DATA] WhatsApp Status ✕ Status: Disco…" at bounding box center [566, 21] width 1133 height 43
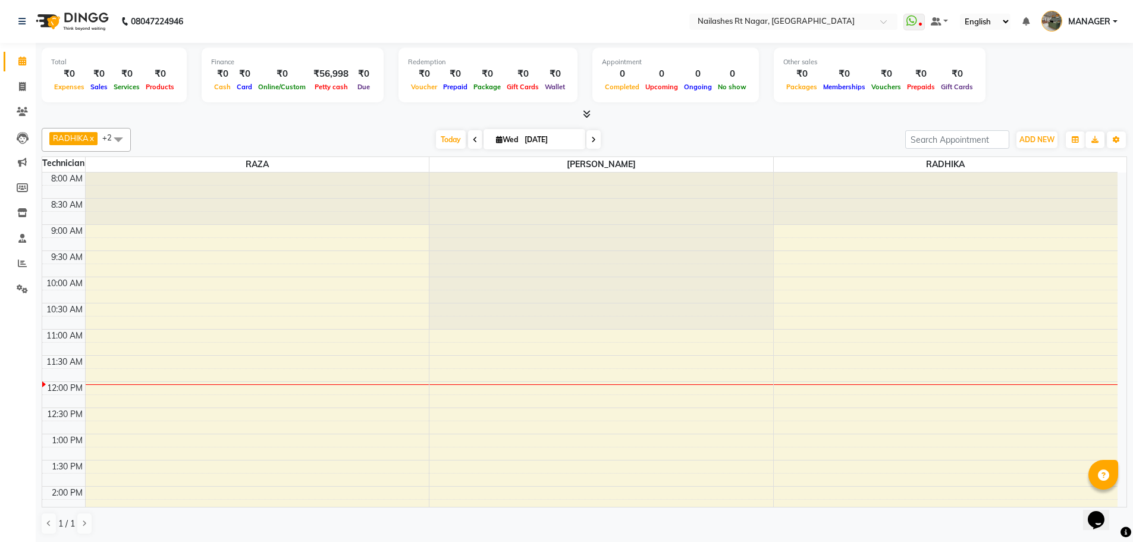
click at [273, 18] on nav "08047224946 Select Location × [GEOGRAPHIC_DATA] WhatsApp Status ✕ Status: Disco…" at bounding box center [566, 21] width 1133 height 43
click at [260, 22] on nav "08047224946 Select Location × [GEOGRAPHIC_DATA] WhatsApp Status ✕ Status: Disco…" at bounding box center [566, 21] width 1133 height 43
click at [587, 116] on icon at bounding box center [587, 113] width 8 height 9
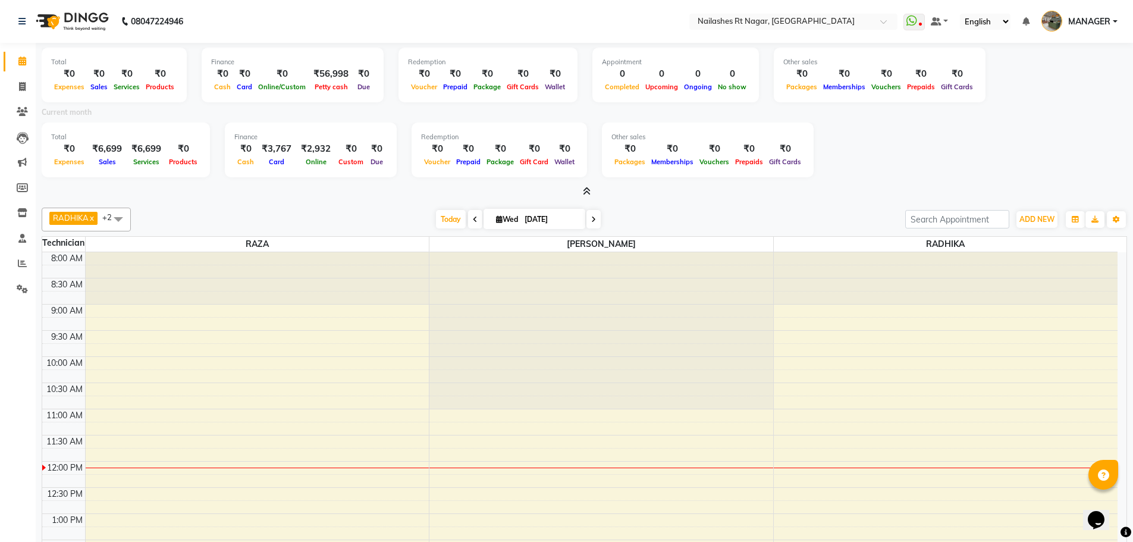
click at [583, 191] on icon at bounding box center [587, 191] width 8 height 9
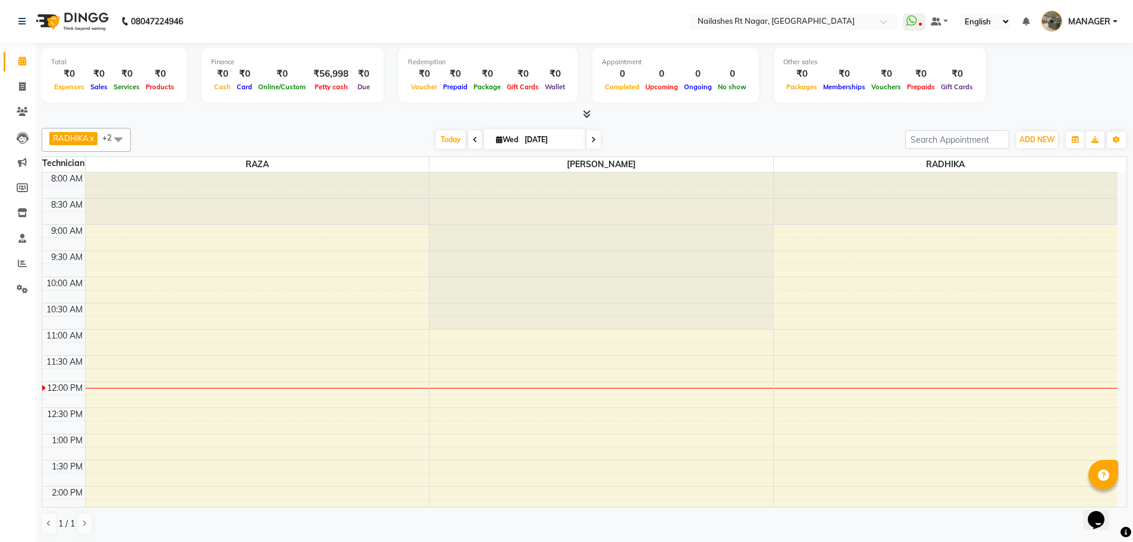
click at [742, 137] on div "[DATE] [DATE]" at bounding box center [518, 140] width 762 height 18
click at [567, 17] on nav "08047224946 Select Location × [GEOGRAPHIC_DATA] WhatsApp Status ✕ Status: Disco…" at bounding box center [566, 21] width 1133 height 43
click at [243, 22] on nav "08047224946 Select Location × [GEOGRAPHIC_DATA] WhatsApp Status ✕ Status: Disco…" at bounding box center [566, 21] width 1133 height 43
click at [26, 259] on icon at bounding box center [22, 263] width 9 height 9
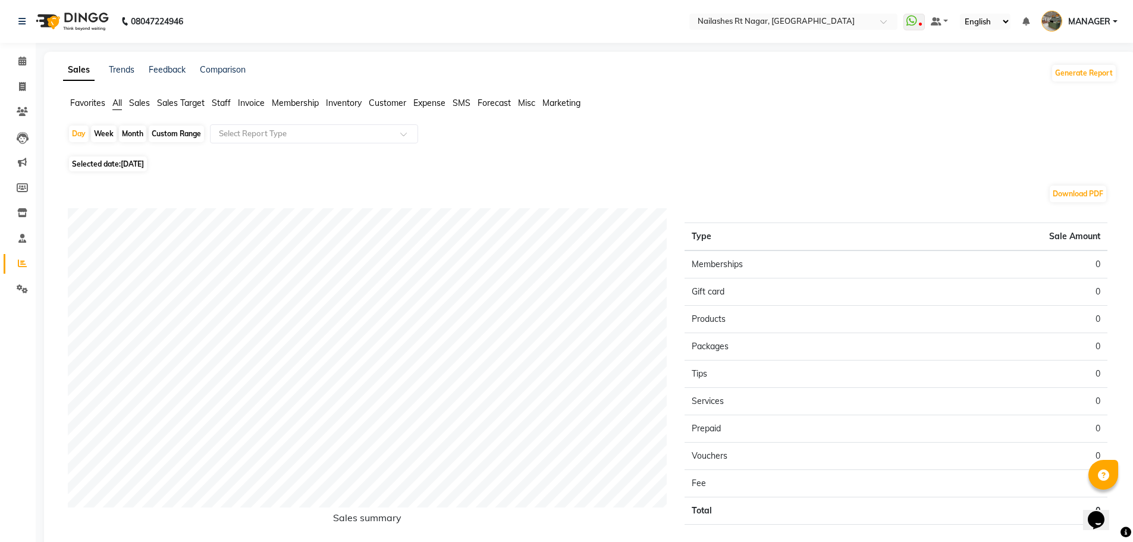
click at [146, 100] on span "Sales" at bounding box center [139, 103] width 21 height 11
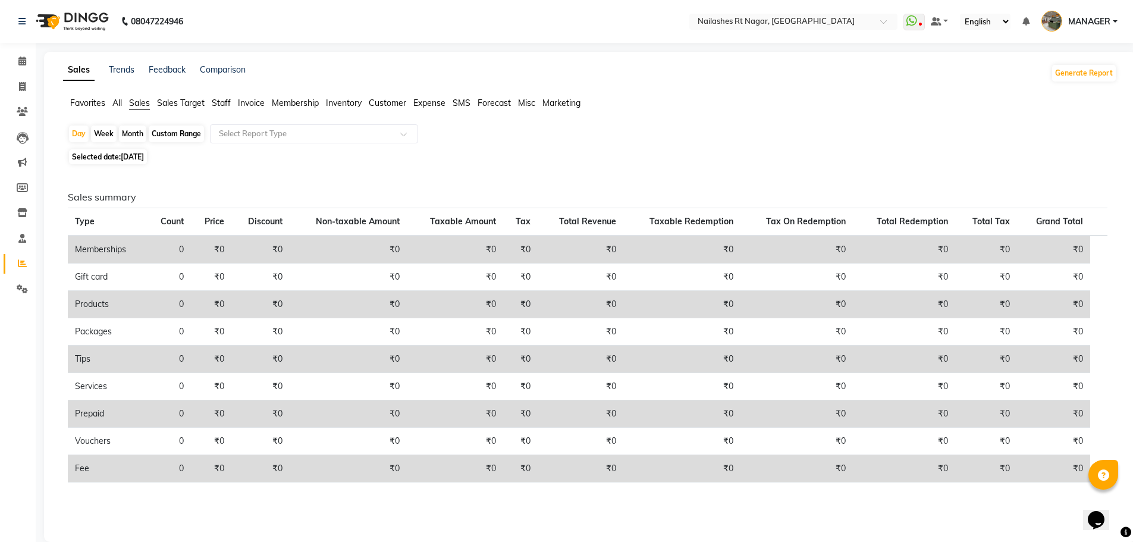
click at [144, 155] on span "[DATE]" at bounding box center [132, 156] width 23 height 9
select select "9"
select select "2025"
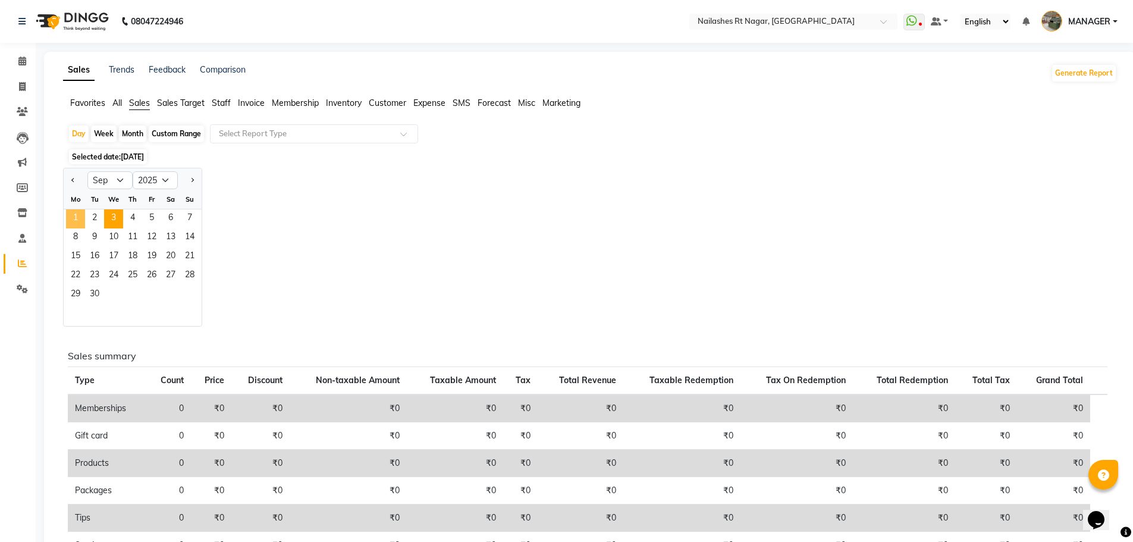
click at [71, 217] on span "1" at bounding box center [75, 218] width 19 height 19
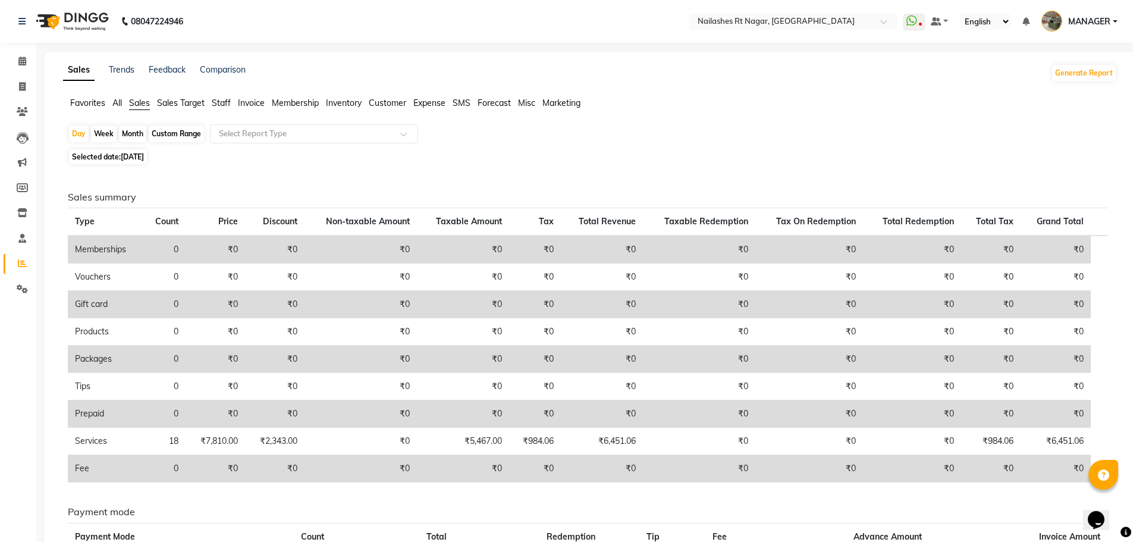
click at [213, 99] on span "Staff" at bounding box center [221, 103] width 19 height 11
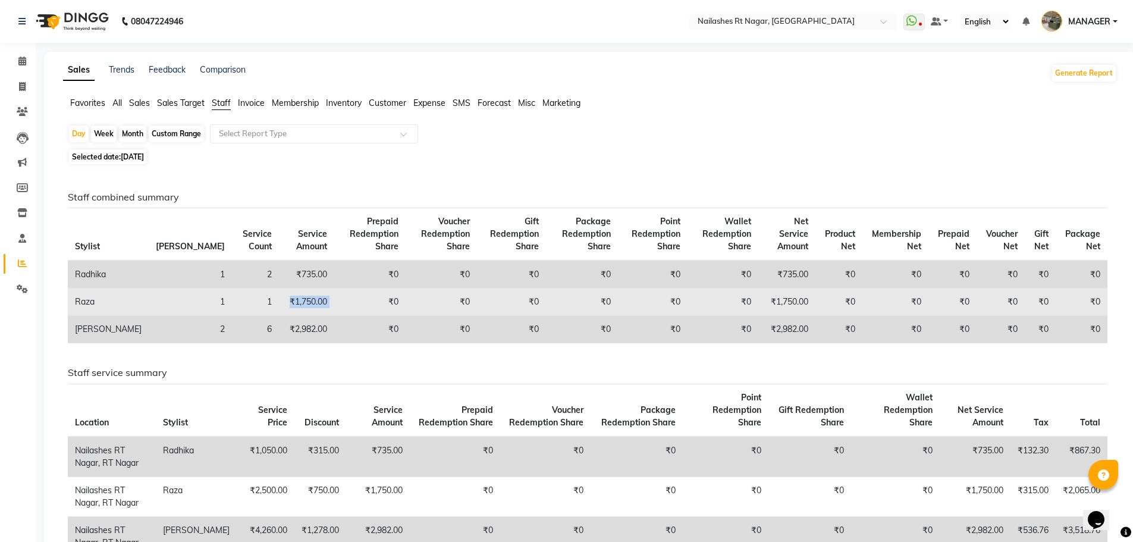
drag, startPoint x: 228, startPoint y: 302, endPoint x: 281, endPoint y: 302, distance: 52.9
click at [281, 302] on tr "Raza 1 1 ₹1,750.00 ₹0 ₹0 ₹0 ₹0 ₹0 ₹0 ₹1,750.00 ₹0 ₹0 ₹0 ₹0 ₹0 ₹0" at bounding box center [587, 301] width 1039 height 27
click at [334, 302] on td "₹0" at bounding box center [369, 301] width 71 height 27
drag, startPoint x: 739, startPoint y: 305, endPoint x: 821, endPoint y: 304, distance: 82.1
click at [821, 304] on tr "Raza 1 1 ₹1,750.00 ₹0 ₹0 ₹0 ₹0 ₹0 ₹0 ₹1,750.00 ₹0 ₹0 ₹0 ₹0 ₹0 ₹0" at bounding box center [587, 301] width 1039 height 27
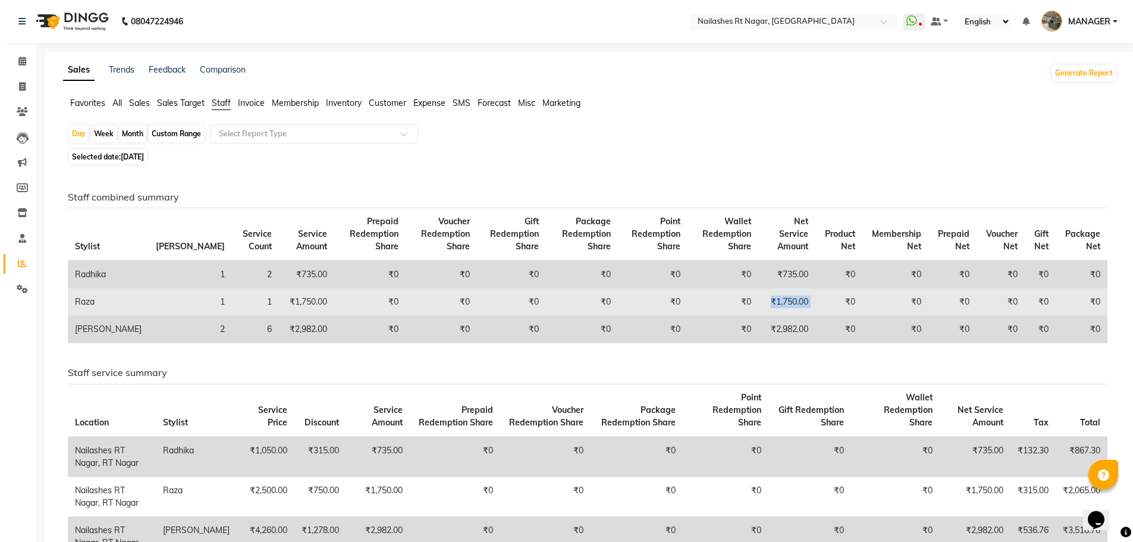
click at [815, 304] on td "₹0" at bounding box center [838, 301] width 47 height 27
drag, startPoint x: 749, startPoint y: 301, endPoint x: 802, endPoint y: 301, distance: 53.5
click at [802, 301] on tr "Raza 1 1 ₹1,750.00 ₹0 ₹0 ₹0 ₹0 ₹0 ₹0 ₹1,750.00 ₹0 ₹0 ₹0 ₹0 ₹0 ₹0" at bounding box center [587, 301] width 1039 height 27
click at [815, 301] on td "₹0" at bounding box center [838, 301] width 47 height 27
drag, startPoint x: 746, startPoint y: 300, endPoint x: 813, endPoint y: 300, distance: 67.8
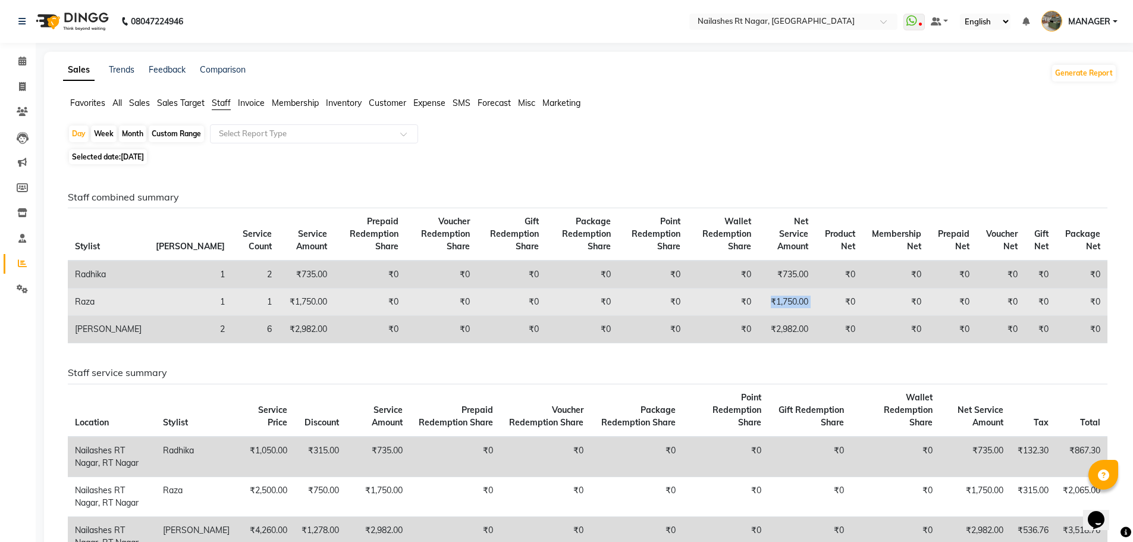
click at [813, 300] on tr "Raza 1 1 ₹1,750.00 ₹0 ₹0 ₹0 ₹0 ₹0 ₹0 ₹1,750.00 ₹0 ₹0 ₹0 ₹0 ₹0 ₹0" at bounding box center [587, 301] width 1039 height 27
click at [795, 300] on td "₹1,750.00" at bounding box center [787, 301] width 58 height 27
drag, startPoint x: 747, startPoint y: 308, endPoint x: 801, endPoint y: 308, distance: 54.1
click at [801, 308] on td "₹1,750.00" at bounding box center [787, 301] width 58 height 27
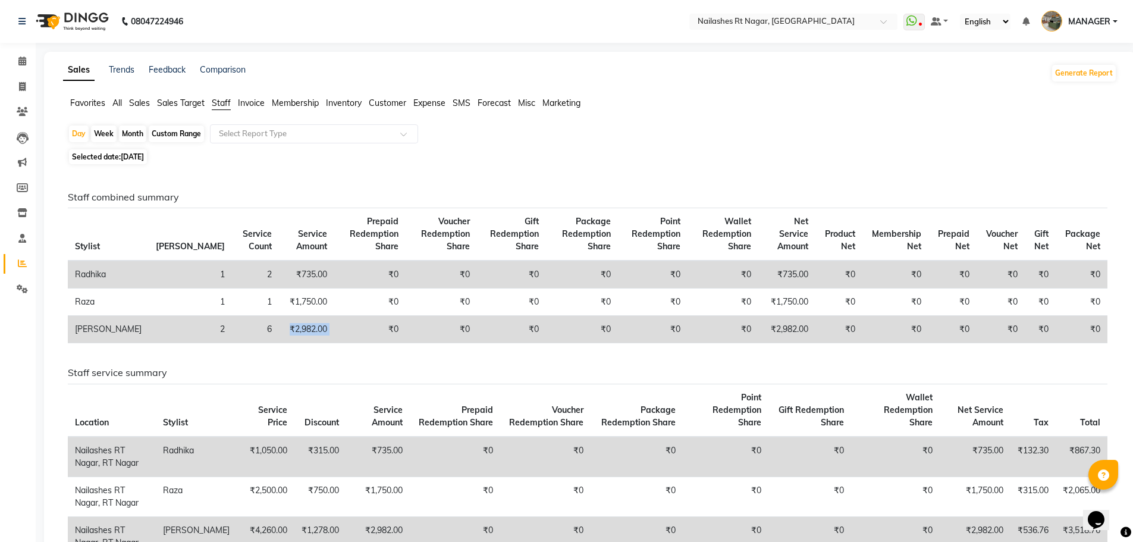
drag, startPoint x: 228, startPoint y: 331, endPoint x: 297, endPoint y: 334, distance: 68.4
click at [297, 334] on tr "[PERSON_NAME] 2 6 ₹2,982.00 ₹0 ₹0 ₹0 ₹0 ₹0 ₹0 ₹2,982.00 ₹0 ₹0 ₹0 ₹0 ₹0 ₹0" at bounding box center [587, 329] width 1039 height 27
click at [334, 334] on td "₹0" at bounding box center [369, 329] width 71 height 27
click at [256, 100] on span "Invoice" at bounding box center [251, 103] width 27 height 11
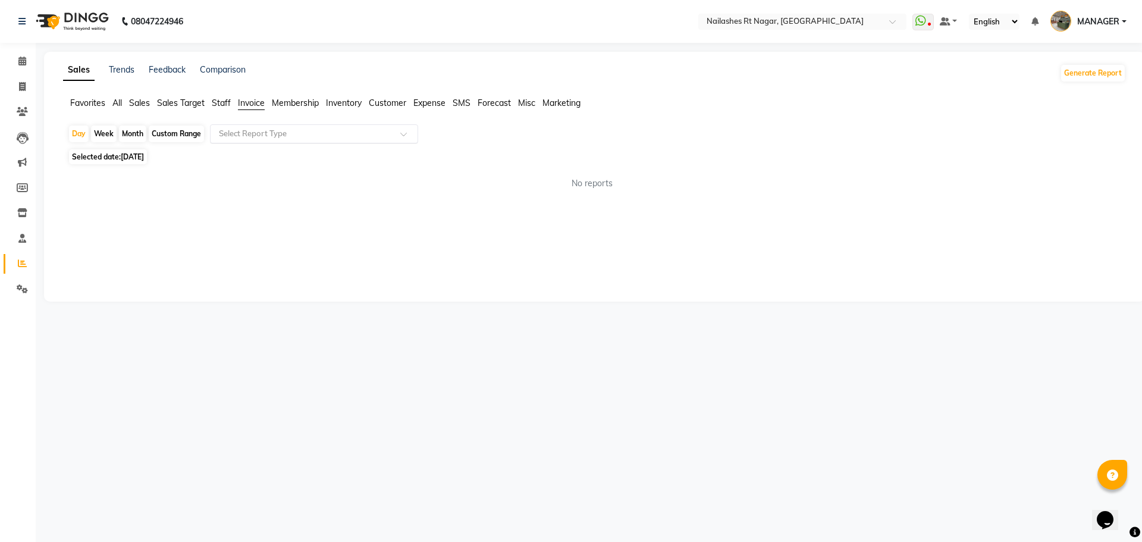
click at [252, 127] on div "Select Report Type" at bounding box center [314, 133] width 208 height 19
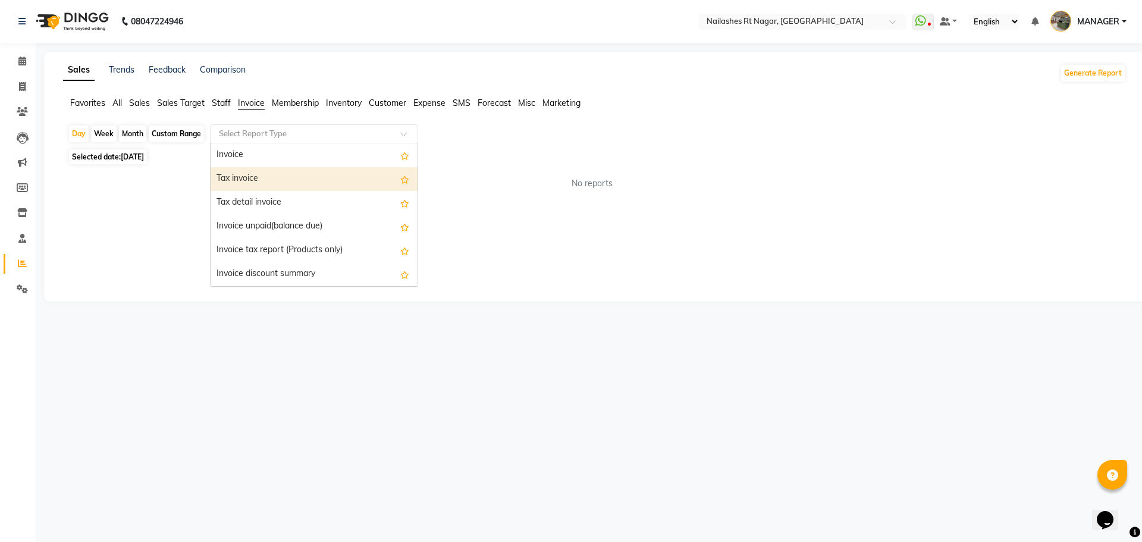
click at [252, 177] on div "Tax invoice" at bounding box center [314, 179] width 207 height 24
select select "full_report"
select select "csv"
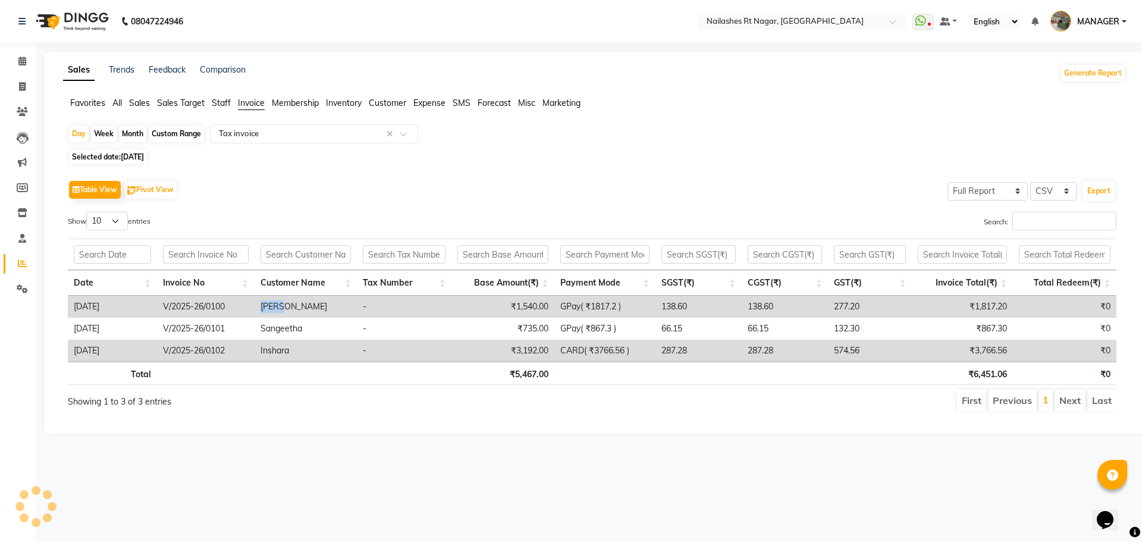
drag, startPoint x: 256, startPoint y: 305, endPoint x: 289, endPoint y: 304, distance: 32.7
click at [289, 304] on td "[PERSON_NAME]" at bounding box center [306, 307] width 103 height 22
click at [294, 303] on td "[PERSON_NAME]" at bounding box center [306, 307] width 103 height 22
click at [336, 307] on td "[PERSON_NAME]" at bounding box center [306, 307] width 103 height 22
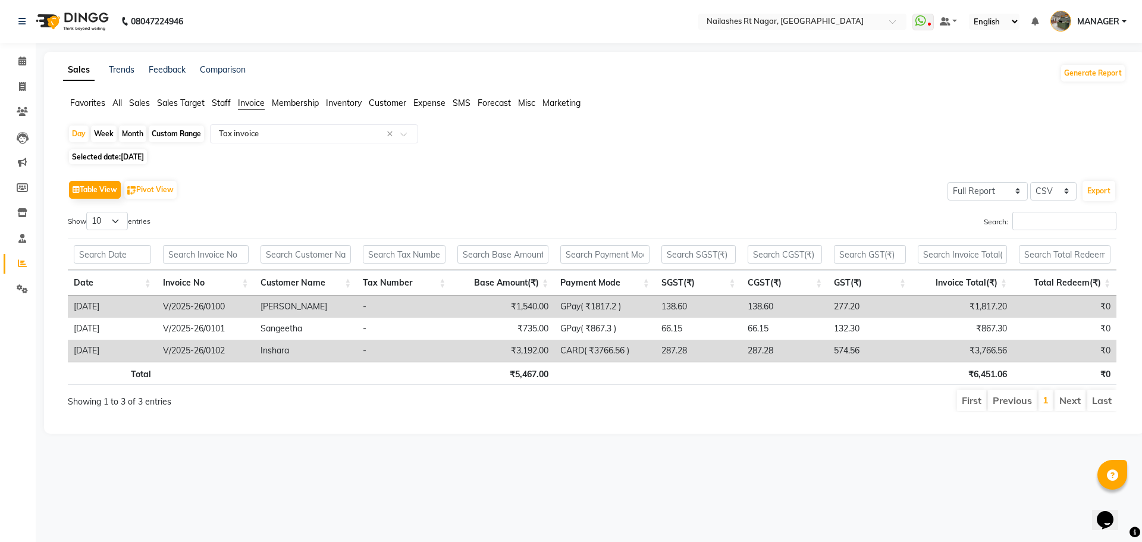
click at [336, 307] on td "[PERSON_NAME]" at bounding box center [306, 307] width 103 height 22
click at [303, 354] on td "Inshara" at bounding box center [306, 351] width 103 height 22
click at [275, 352] on td "Inshara" at bounding box center [306, 351] width 103 height 22
click at [297, 352] on td "Inshara" at bounding box center [306, 351] width 103 height 22
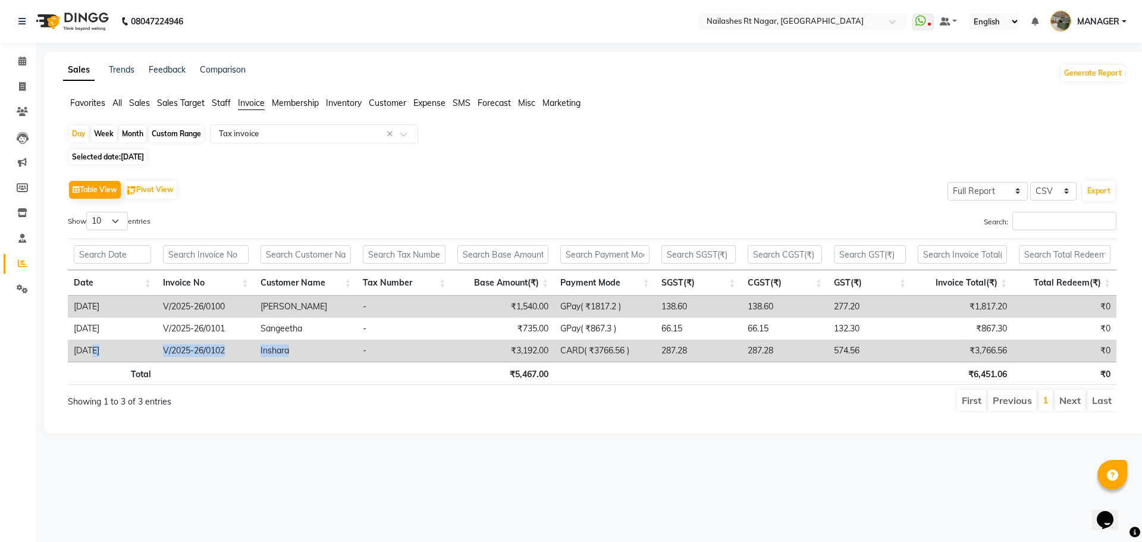
drag, startPoint x: 103, startPoint y: 344, endPoint x: 319, endPoint y: 353, distance: 216.0
click at [319, 353] on tr "[DATE] V/2025-26/0102 Inshara - ₹3,192.00 CARD( ₹3766.56 ) 287.28 287.28 574.56…" at bounding box center [592, 351] width 1048 height 22
click at [320, 351] on td "Inshara" at bounding box center [306, 351] width 103 height 22
click at [269, 301] on td "[PERSON_NAME]" at bounding box center [306, 307] width 103 height 22
click at [271, 309] on td "[PERSON_NAME]" at bounding box center [306, 307] width 103 height 22
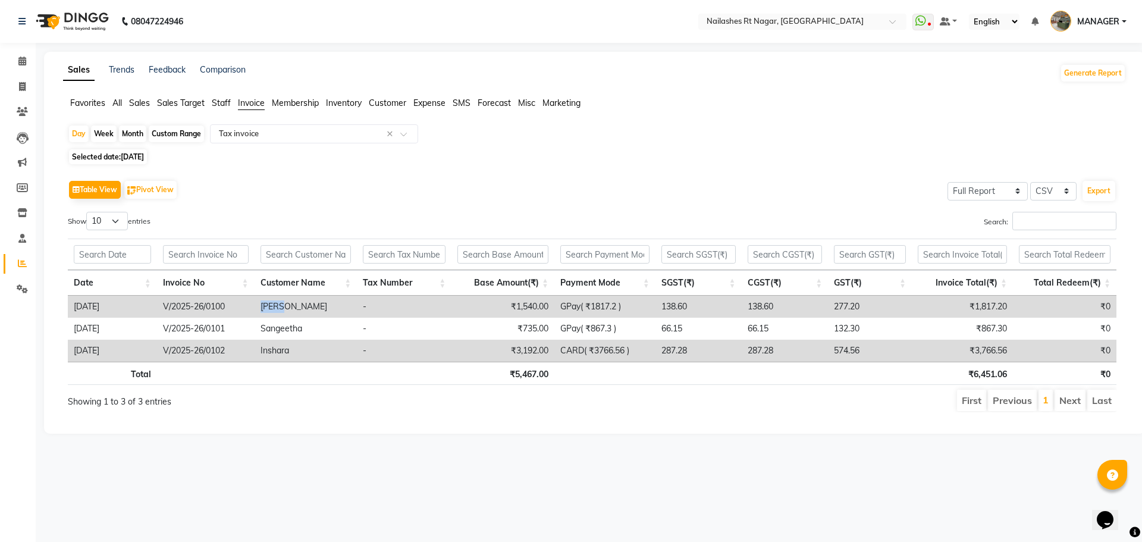
click at [271, 309] on td "[PERSON_NAME]" at bounding box center [306, 307] width 103 height 22
click at [302, 313] on td "[PERSON_NAME]" at bounding box center [306, 307] width 103 height 22
drag, startPoint x: 487, startPoint y: 345, endPoint x: 555, endPoint y: 353, distance: 68.2
click at [555, 353] on tr "[DATE] V/2025-26/0102 Inshara - ₹3,192.00 CARD( ₹3766.56 ) 287.28 287.28 574.56…" at bounding box center [592, 351] width 1048 height 22
click at [440, 357] on td "-" at bounding box center [404, 351] width 95 height 22
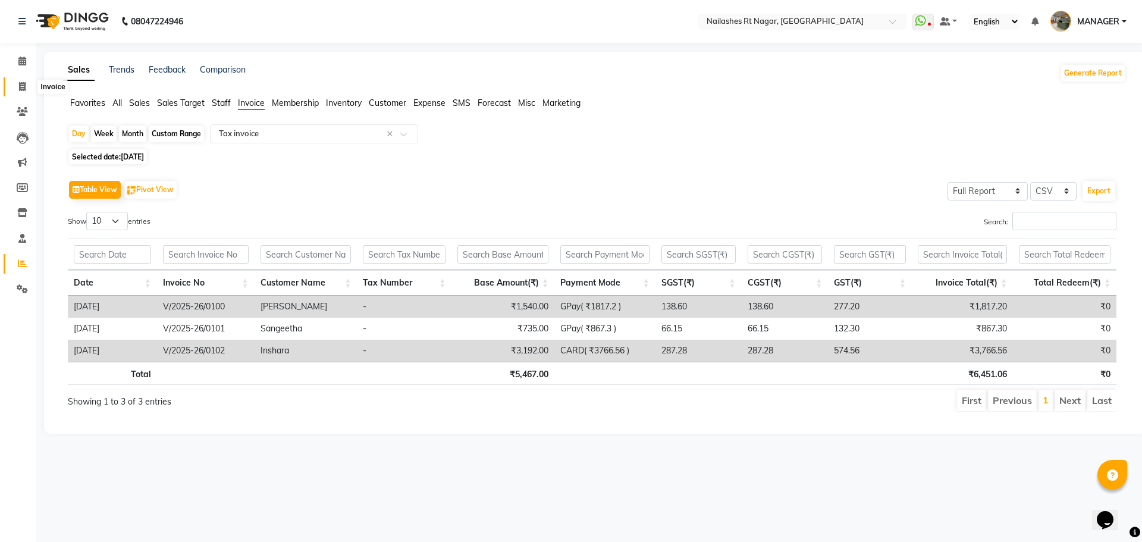
click at [24, 90] on icon at bounding box center [22, 86] width 7 height 9
select select "service"
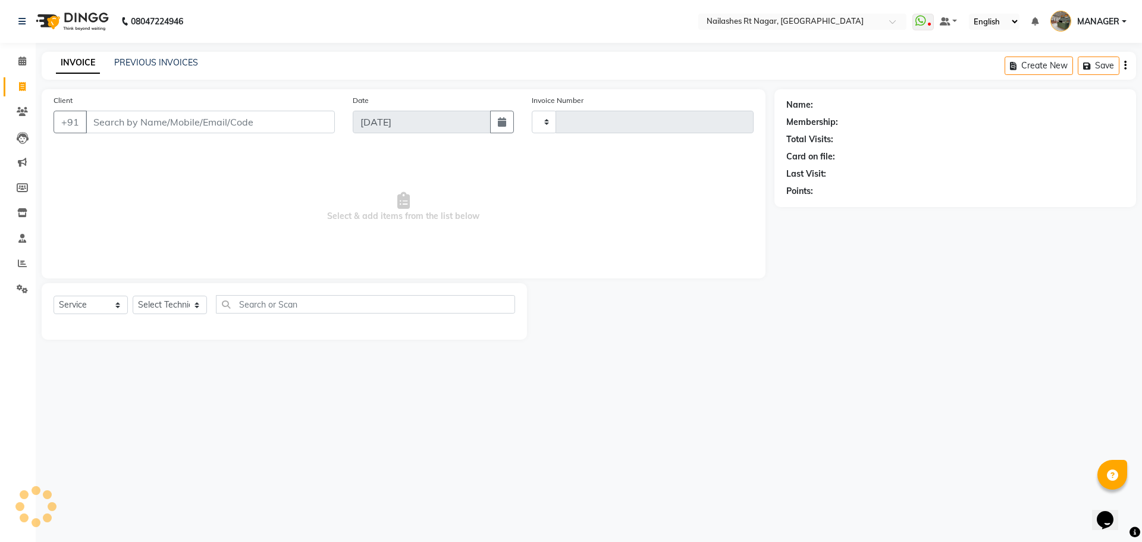
type input "0104"
select select "8624"
select select "membership"
click at [29, 146] on link "Leads" at bounding box center [18, 138] width 29 height 20
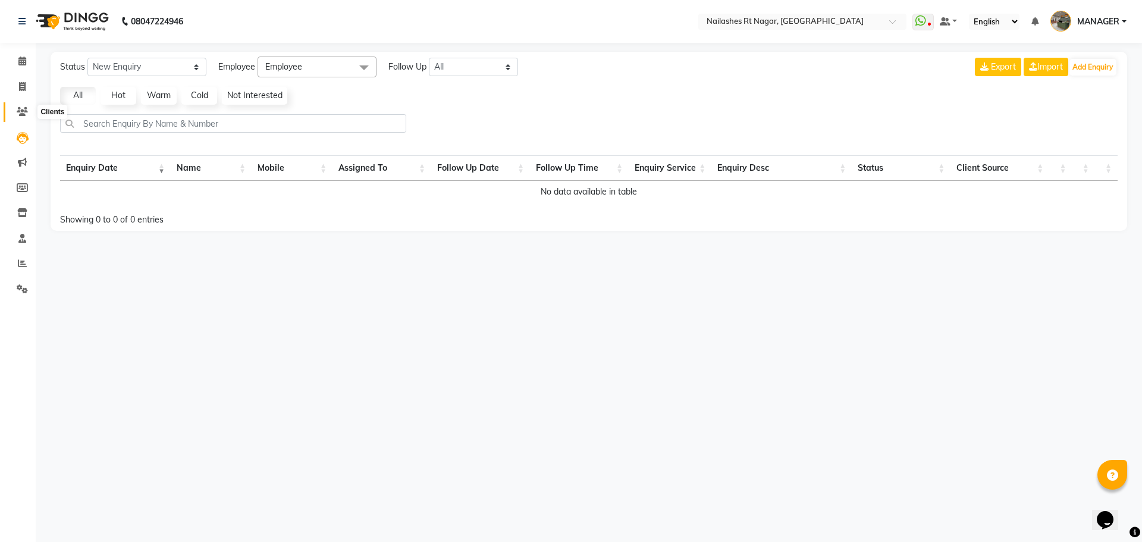
click at [20, 106] on span at bounding box center [22, 112] width 21 height 14
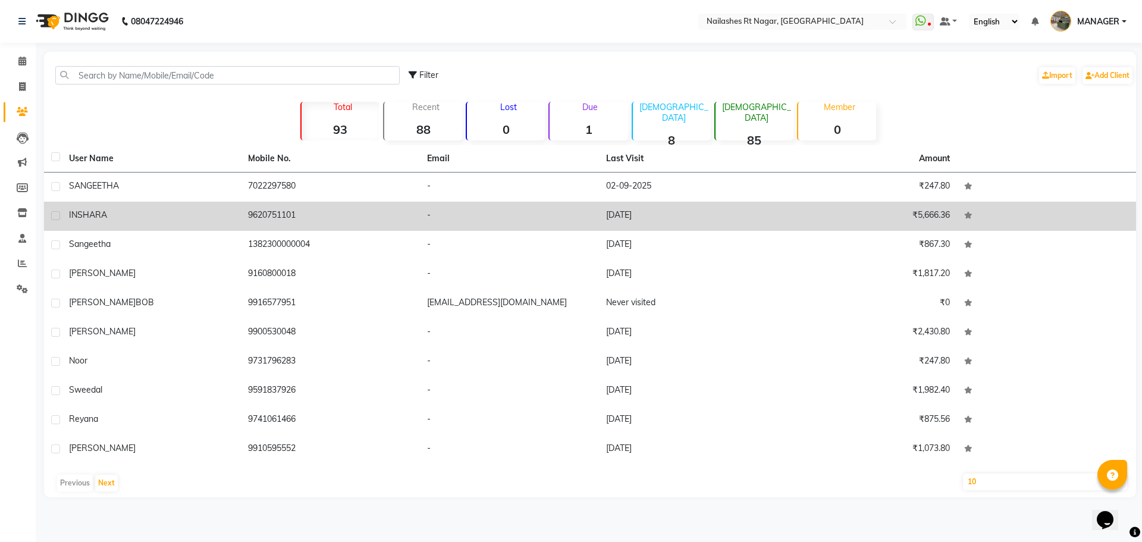
click at [150, 209] on div "INSHARA" at bounding box center [151, 215] width 165 height 12
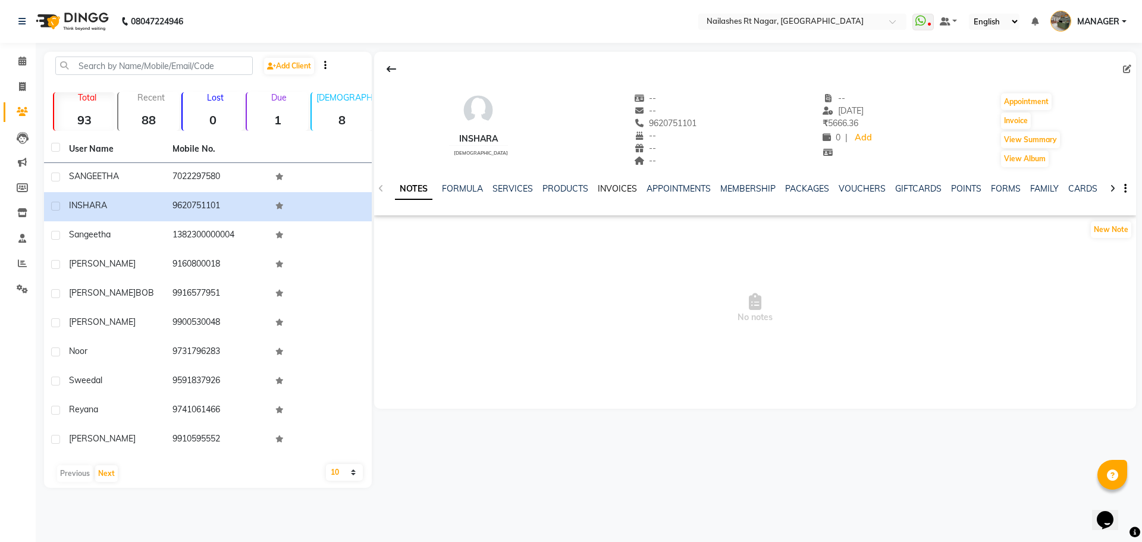
click at [618, 186] on link "INVOICES" at bounding box center [617, 188] width 39 height 11
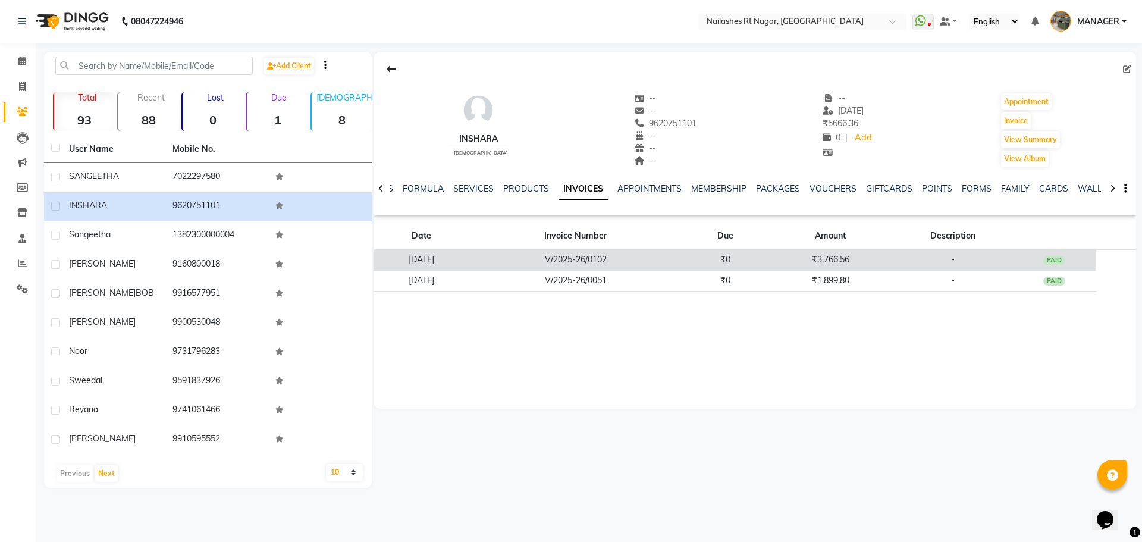
click at [845, 263] on td "₹3,766.56" at bounding box center [830, 260] width 126 height 21
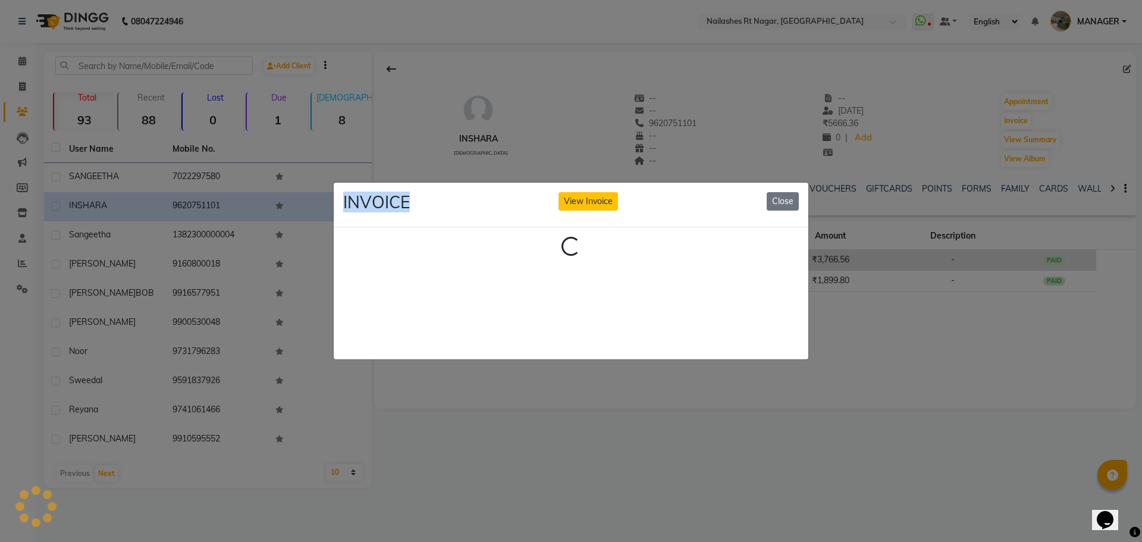
click at [845, 263] on ngb-modal-window "INVOICE View Invoice Close Loading..." at bounding box center [571, 271] width 1142 height 542
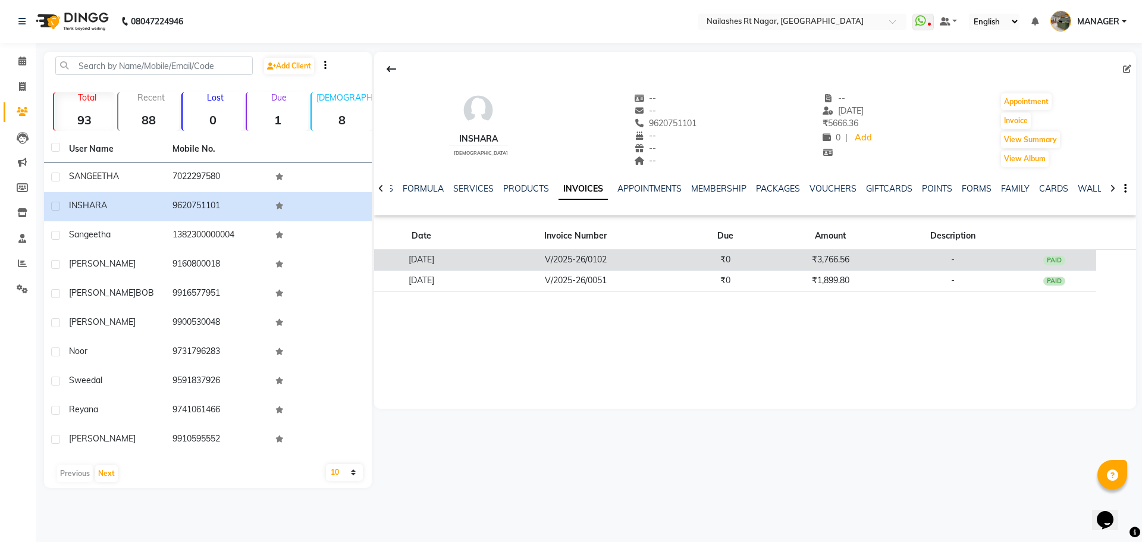
click at [843, 260] on td "₹3,766.56" at bounding box center [830, 260] width 126 height 21
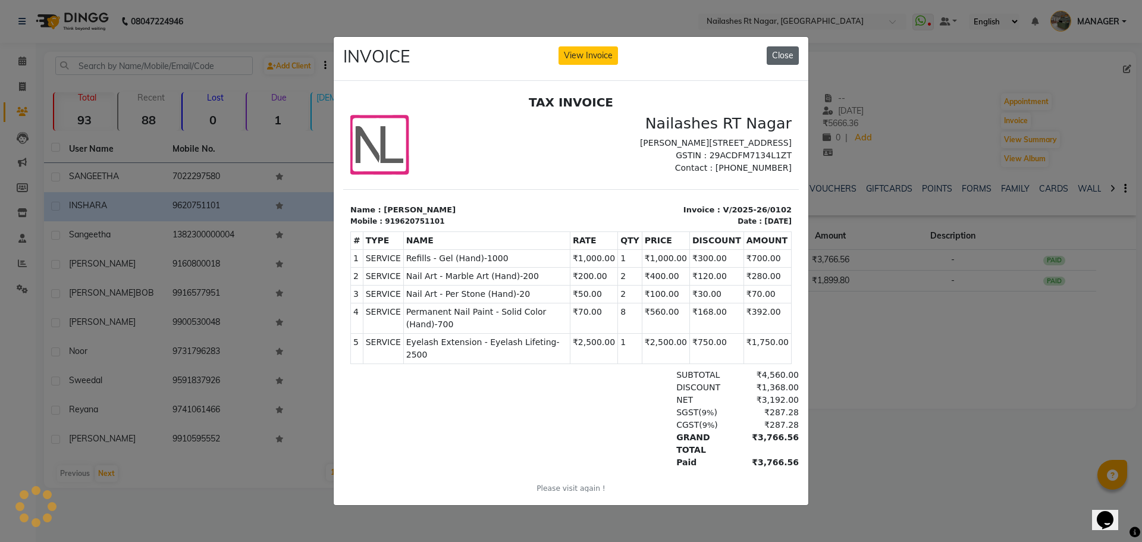
click at [783, 46] on button "Close" at bounding box center [782, 55] width 32 height 18
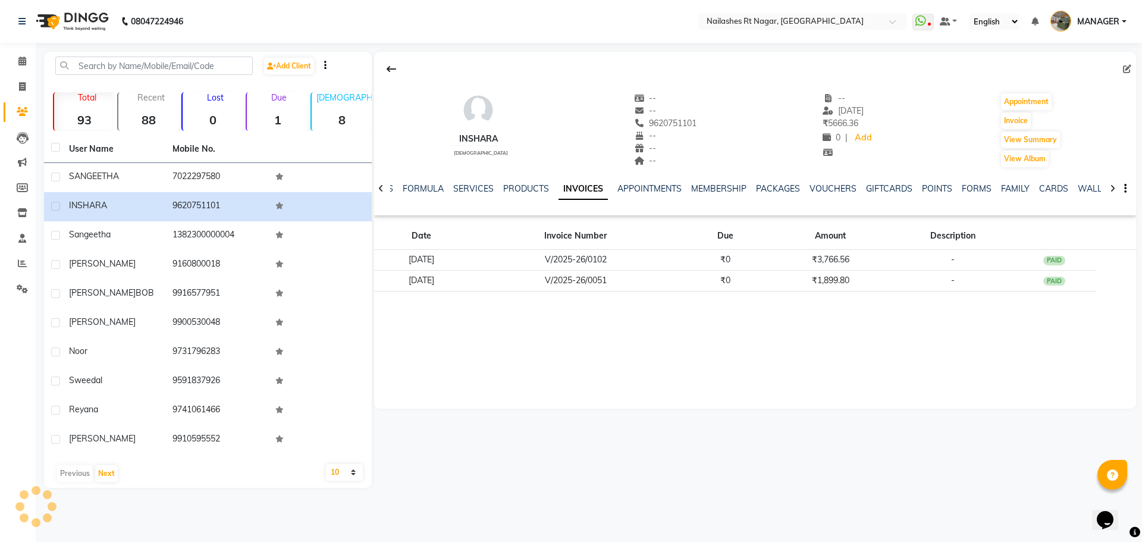
click at [455, 183] on div "SERVICES" at bounding box center [473, 189] width 40 height 12
click at [464, 187] on link "SERVICES" at bounding box center [473, 188] width 40 height 11
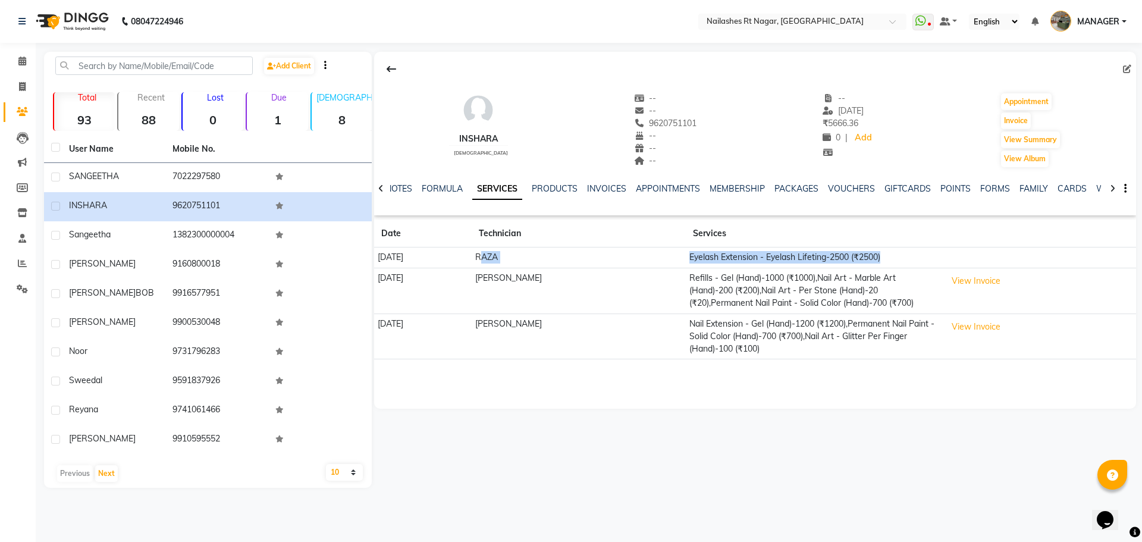
drag, startPoint x: 533, startPoint y: 257, endPoint x: 940, endPoint y: 254, distance: 406.2
click at [937, 253] on tr "[DATE] RAZA Eyelash Extension - Eyelash Lifeting-2500 (₹2500)" at bounding box center [755, 257] width 762 height 21
click at [943, 255] on td "Eyelash Extension - Eyelash Lifeting-2500 (₹2500)" at bounding box center [814, 257] width 257 height 21
click at [992, 275] on button "View Invoice" at bounding box center [975, 281] width 59 height 18
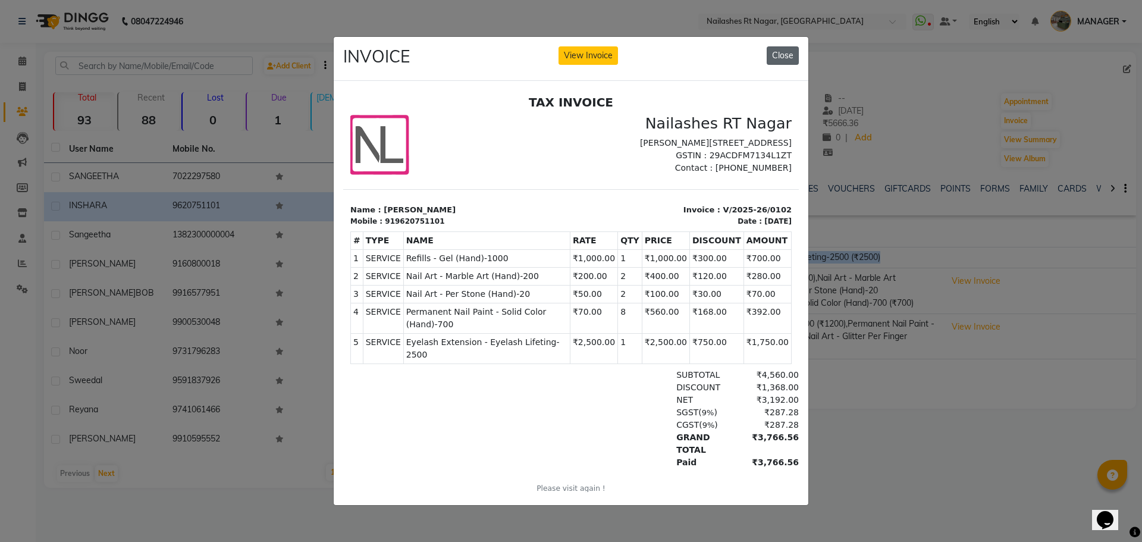
click at [777, 49] on button "Close" at bounding box center [782, 55] width 32 height 18
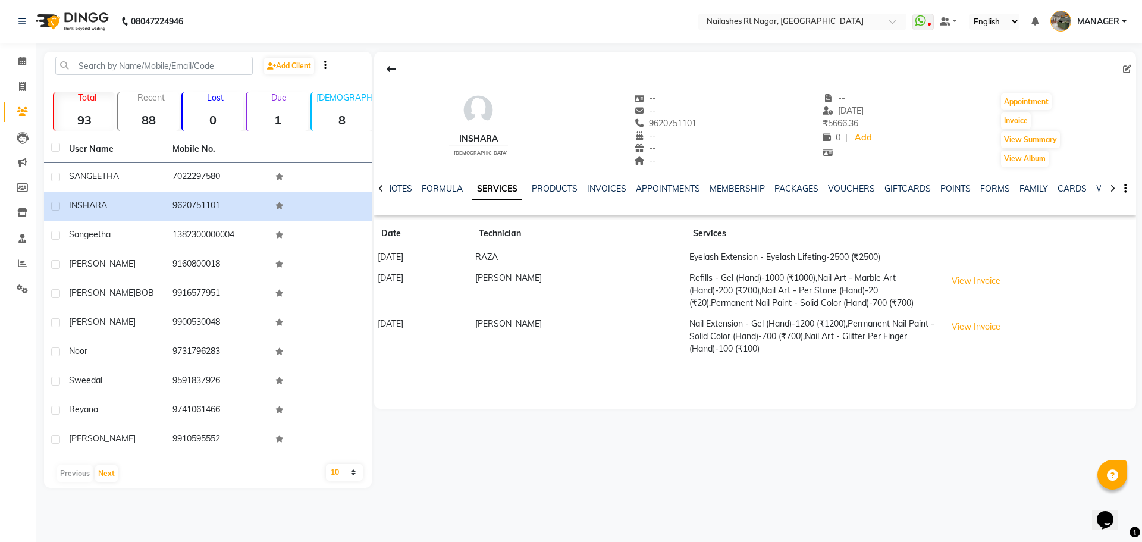
click at [642, 291] on td "[PERSON_NAME]" at bounding box center [579, 291] width 214 height 46
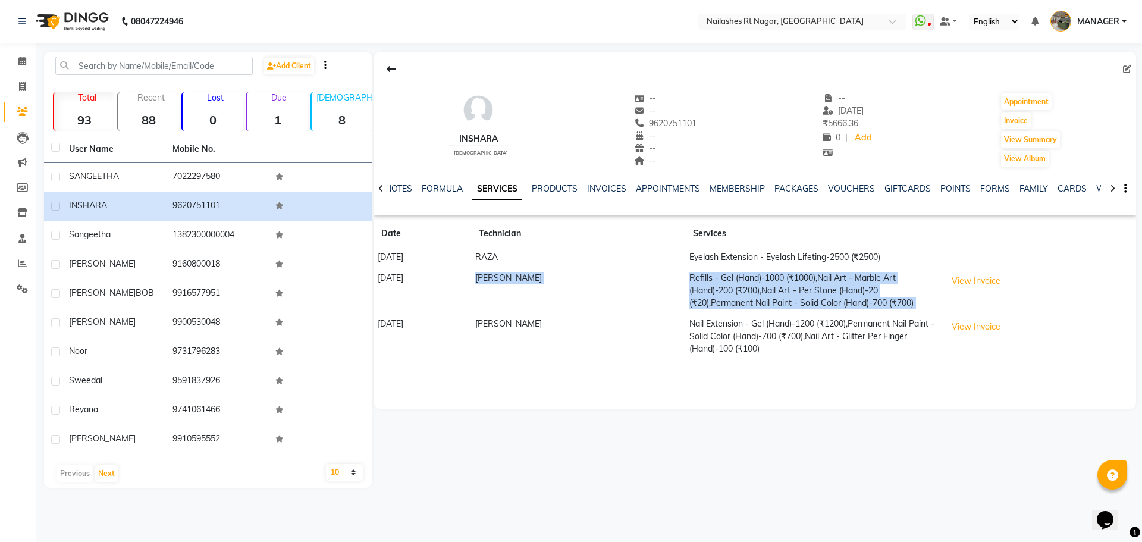
drag, startPoint x: 521, startPoint y: 281, endPoint x: 1020, endPoint y: 302, distance: 499.4
click at [1020, 302] on tr "[DATE] [PERSON_NAME] Refills - Gel (Hand)-1000 (₹1000),Nail Art - Marble Art (H…" at bounding box center [755, 291] width 762 height 46
click at [1020, 302] on td "View Invoice" at bounding box center [1039, 291] width 193 height 46
drag, startPoint x: 425, startPoint y: 256, endPoint x: 957, endPoint y: 297, distance: 533.7
click at [957, 297] on tbody "[DATE] RAZA Eyelash Extension - Eyelash Lifeting-2500 (₹2500) [DATE] [PERSON_NA…" at bounding box center [755, 303] width 762 height 112
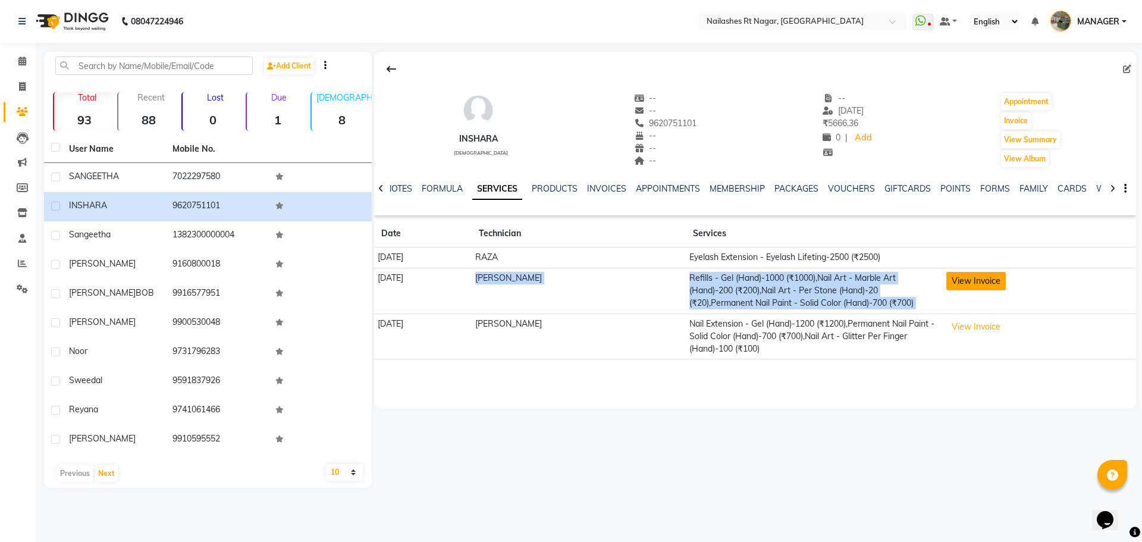
click at [984, 290] on button "View Invoice" at bounding box center [975, 281] width 59 height 18
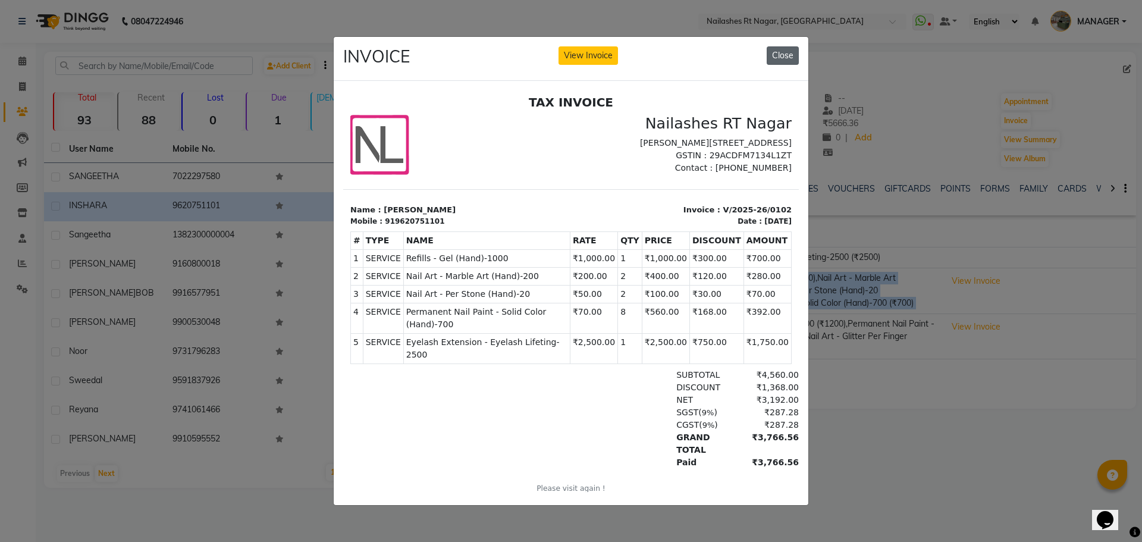
click at [791, 55] on button "Close" at bounding box center [782, 55] width 32 height 18
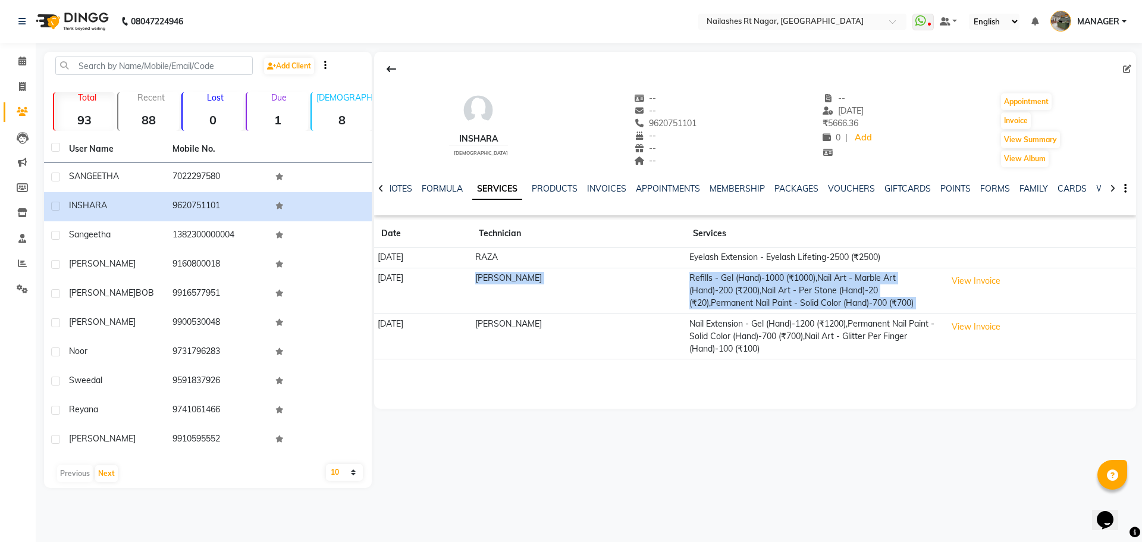
click at [739, 90] on div "INSHARA [DEMOGRAPHIC_DATA] -- -- 9620751101 -- -- -- -- [DATE] ₹ 5666.36 0 | Ad…" at bounding box center [755, 124] width 762 height 88
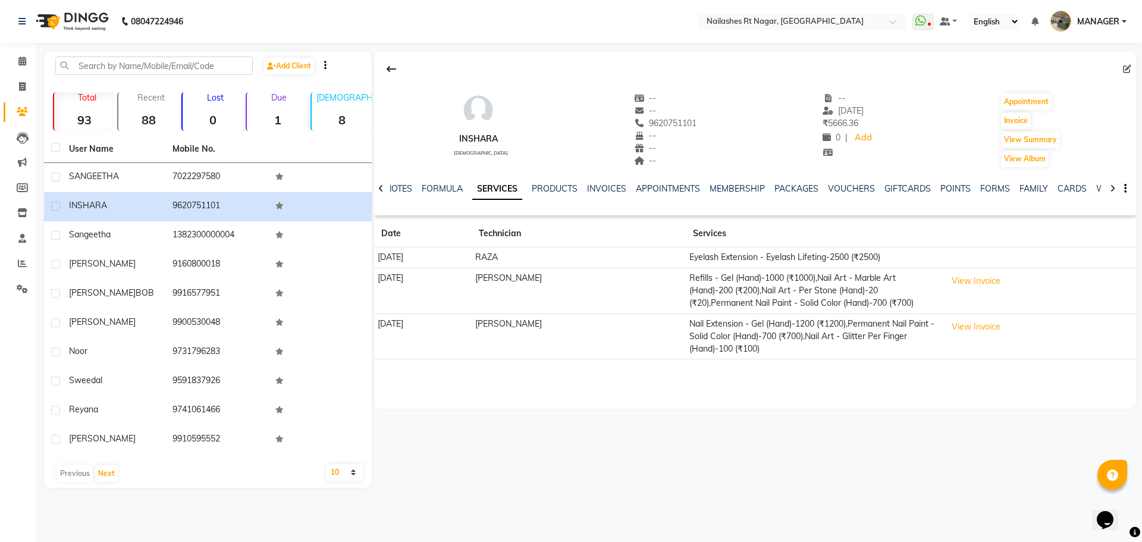
click at [673, 303] on td "[PERSON_NAME]" at bounding box center [579, 291] width 214 height 46
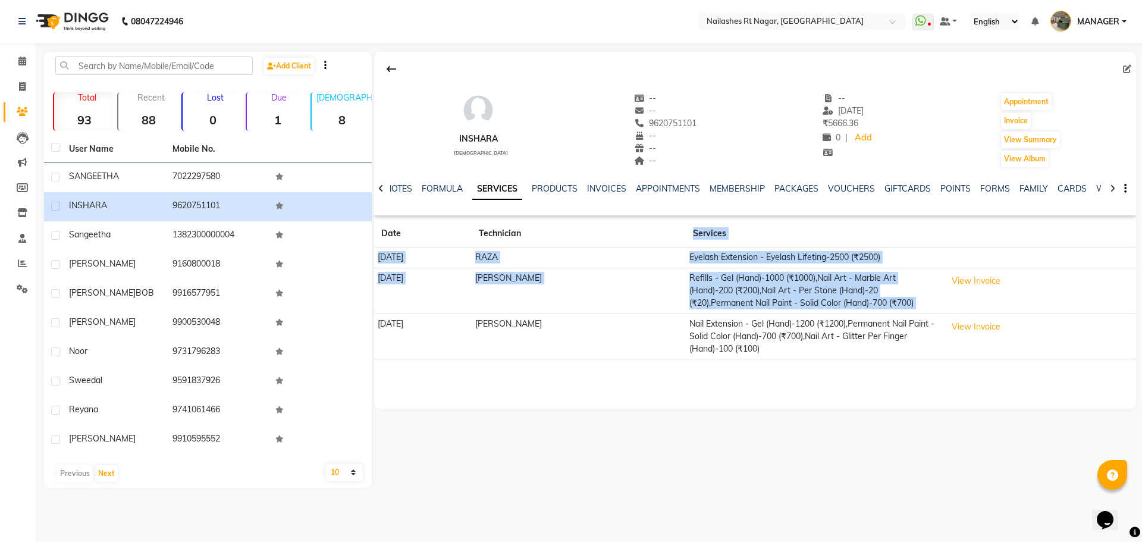
drag, startPoint x: 973, startPoint y: 300, endPoint x: 526, endPoint y: 235, distance: 451.3
click at [594, 244] on table "Date Technician Services [DATE] RAZA Eyelash Extension - Eyelash Lifeting-2500 …" at bounding box center [755, 289] width 762 height 139
click at [643, 271] on td "[PERSON_NAME]" at bounding box center [579, 291] width 214 height 46
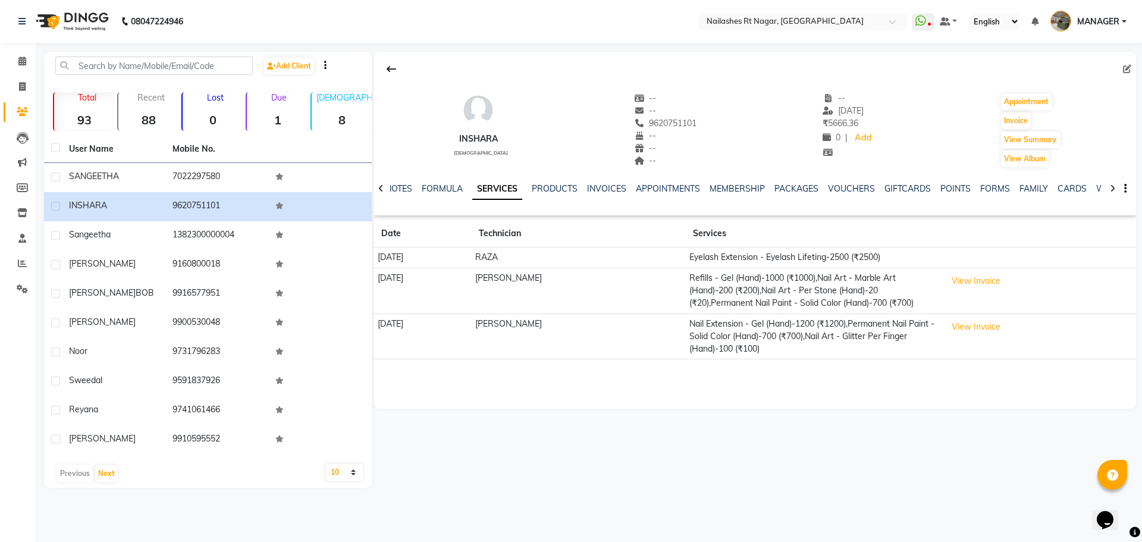
click at [538, 83] on div "INSHARA [DEMOGRAPHIC_DATA] -- -- 9620751101 -- -- -- -- [DATE] ₹ 5666.36 0 | Ad…" at bounding box center [755, 124] width 762 height 88
click at [381, 67] on button at bounding box center [391, 69] width 25 height 23
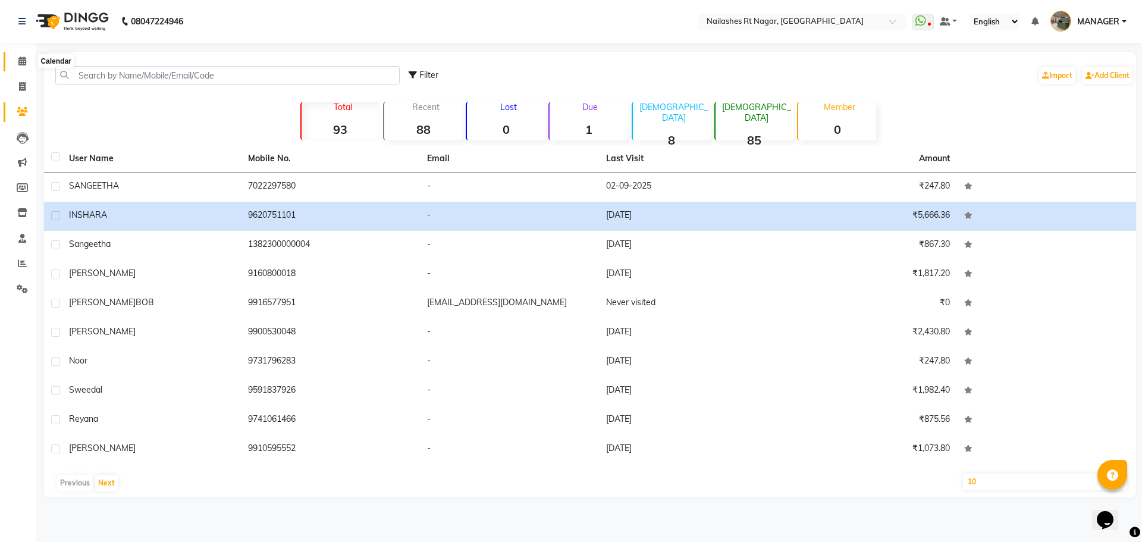
click at [20, 68] on link "Calendar" at bounding box center [18, 62] width 29 height 20
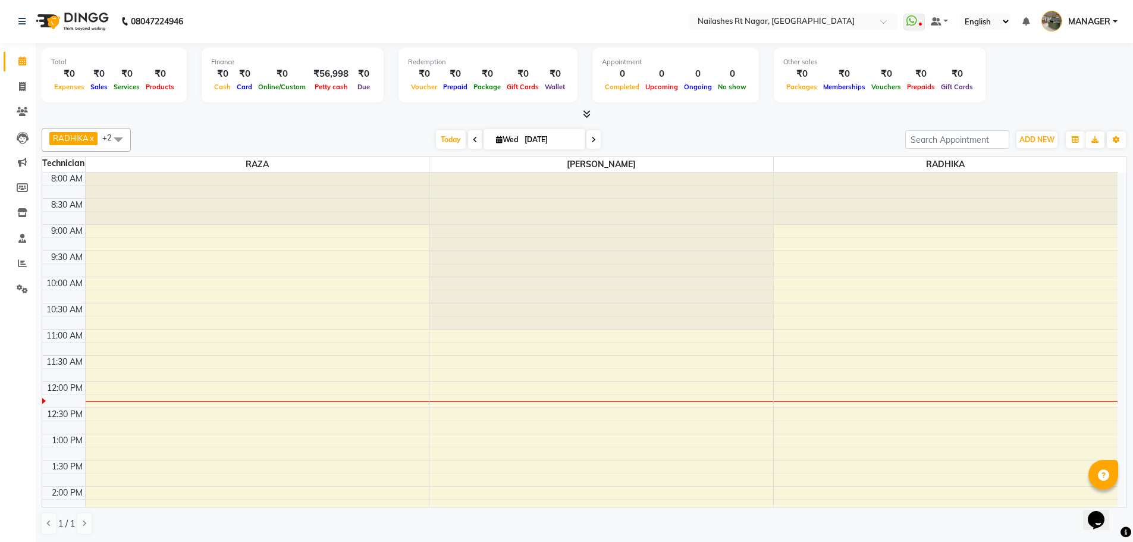
click at [299, 24] on nav "08047224946 Select Location × [GEOGRAPHIC_DATA] WhatsApp Status ✕ Status: Disco…" at bounding box center [566, 21] width 1133 height 43
click at [276, 25] on nav "08047224946 Select Location × [GEOGRAPHIC_DATA] WhatsApp Status ✕ Status: Disco…" at bounding box center [566, 21] width 1133 height 43
